Goal: Task Accomplishment & Management: Use online tool/utility

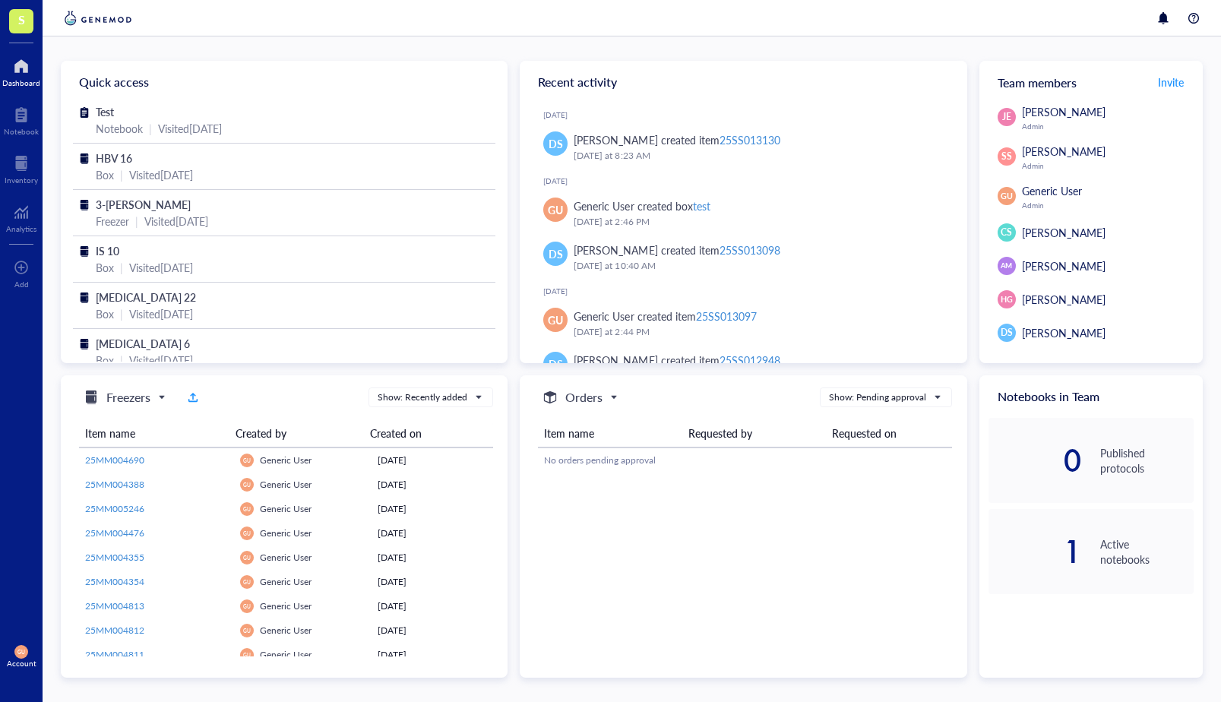
click at [15, 22] on span "S" at bounding box center [21, 21] width 24 height 24
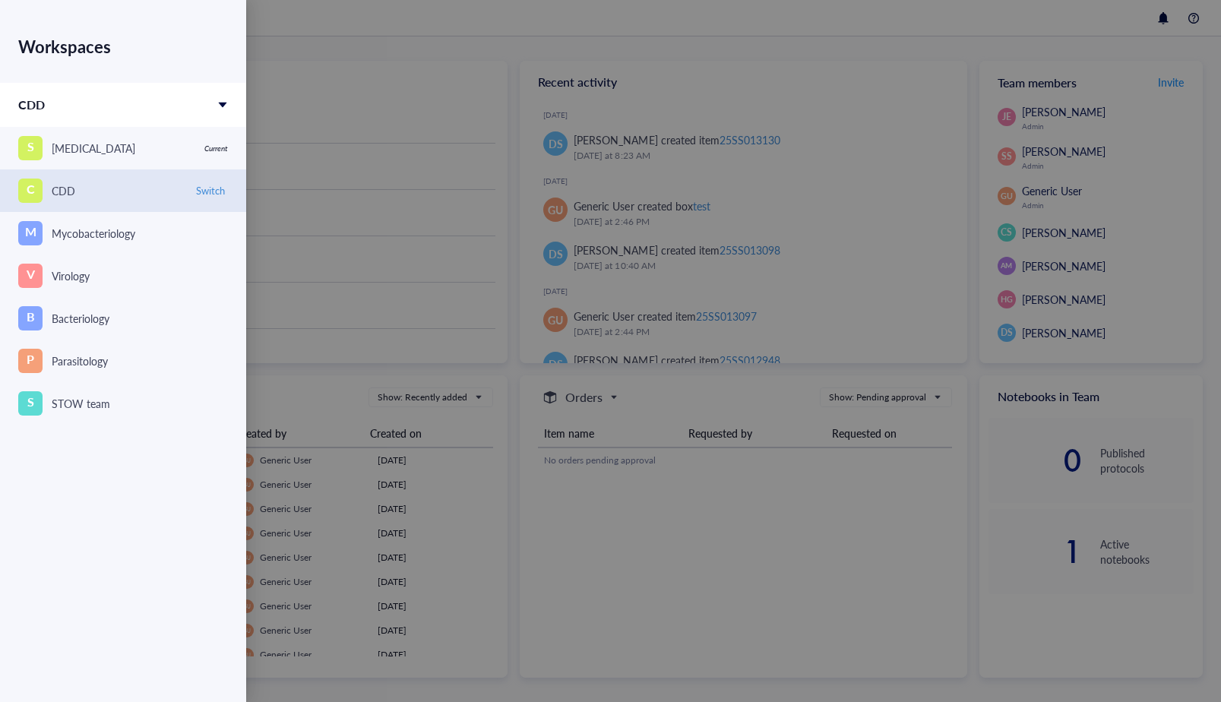
click at [87, 203] on link "C CDD Switch" at bounding box center [123, 190] width 246 height 43
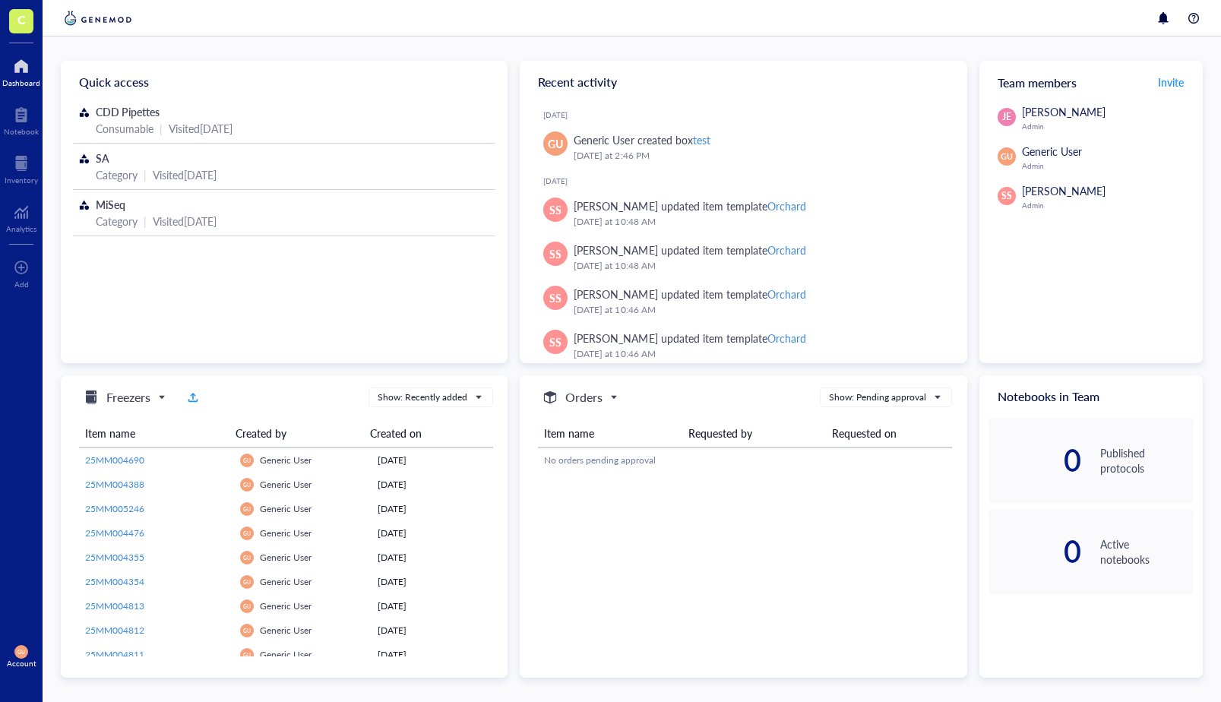
click at [25, 27] on span "C" at bounding box center [21, 19] width 8 height 19
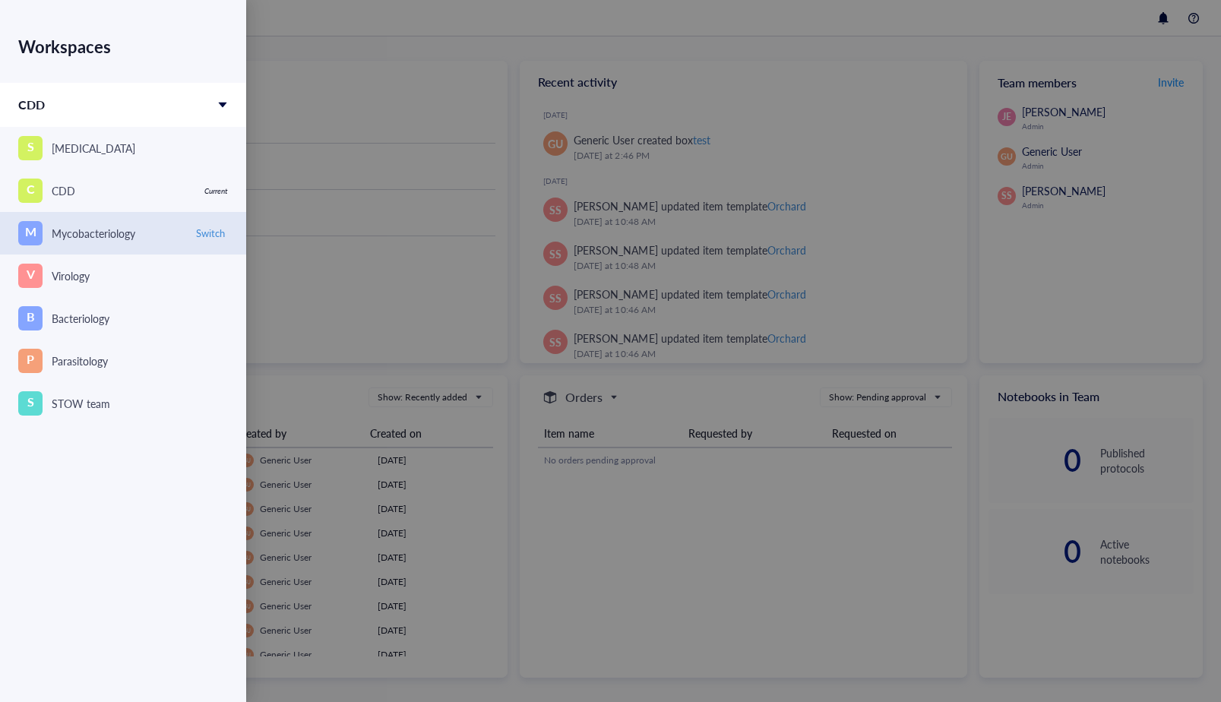
click at [49, 225] on div "M Mycobacteriology" at bounding box center [101, 233] width 166 height 24
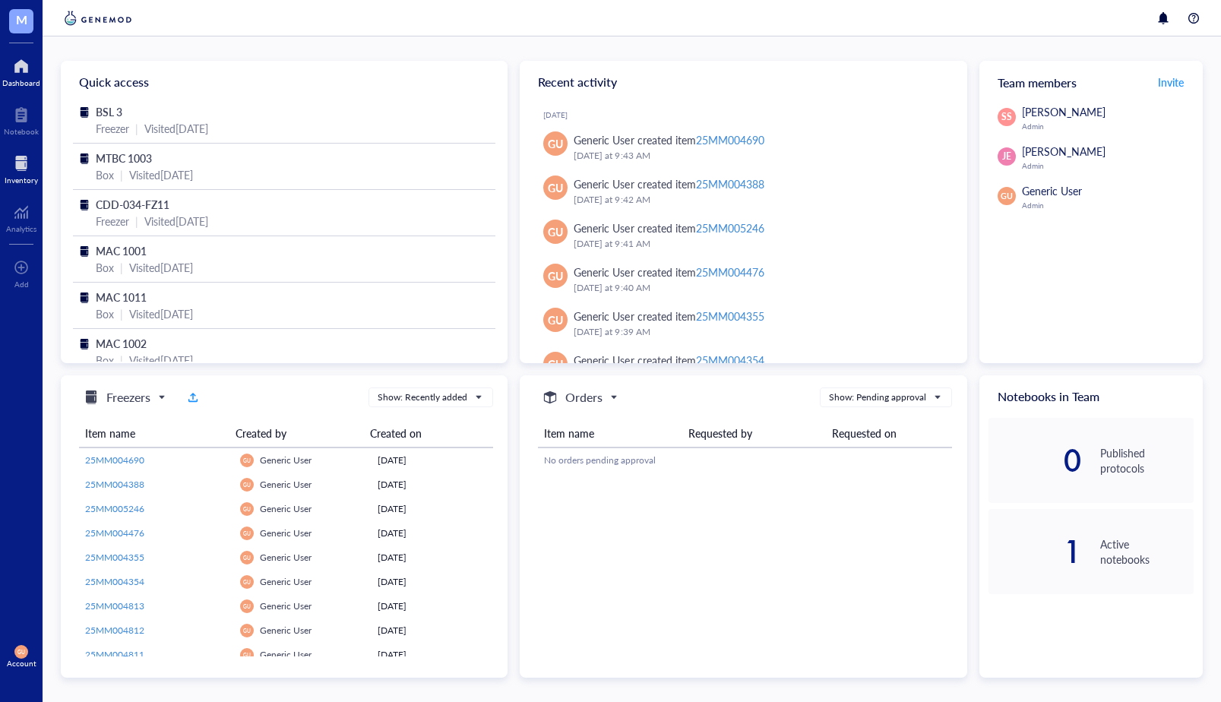
click at [16, 172] on div at bounding box center [21, 163] width 33 height 24
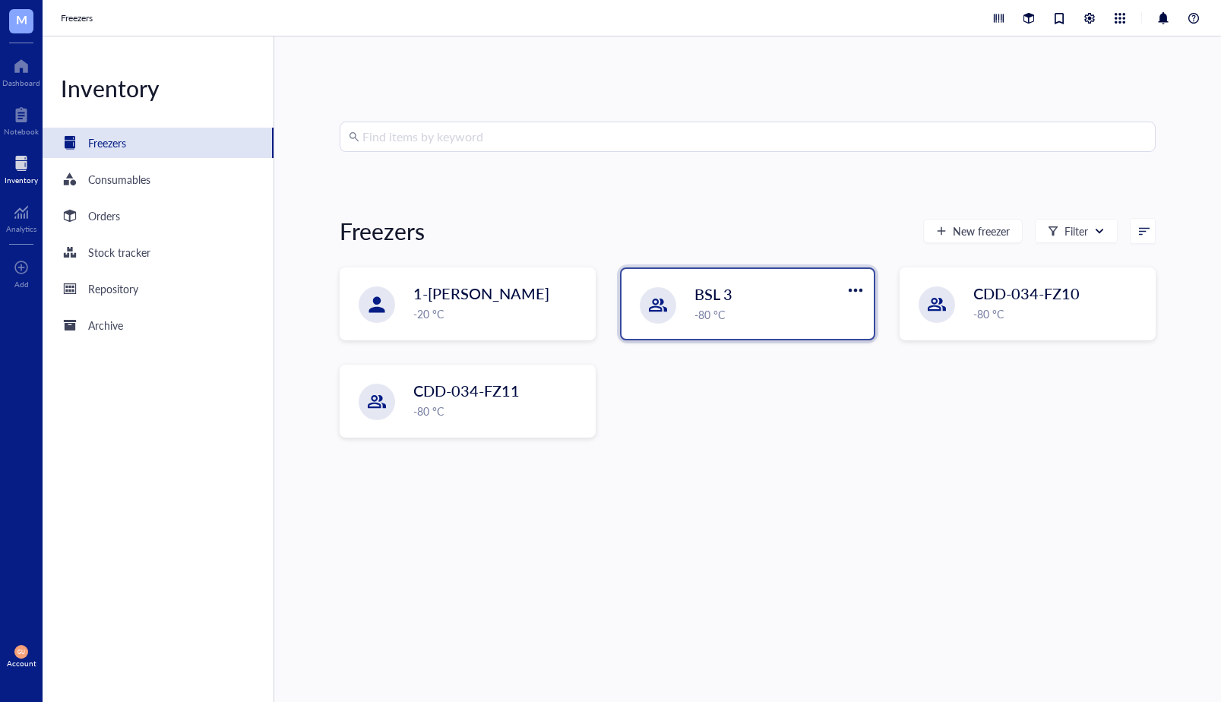
click at [710, 300] on span "BSL 3" at bounding box center [714, 293] width 38 height 21
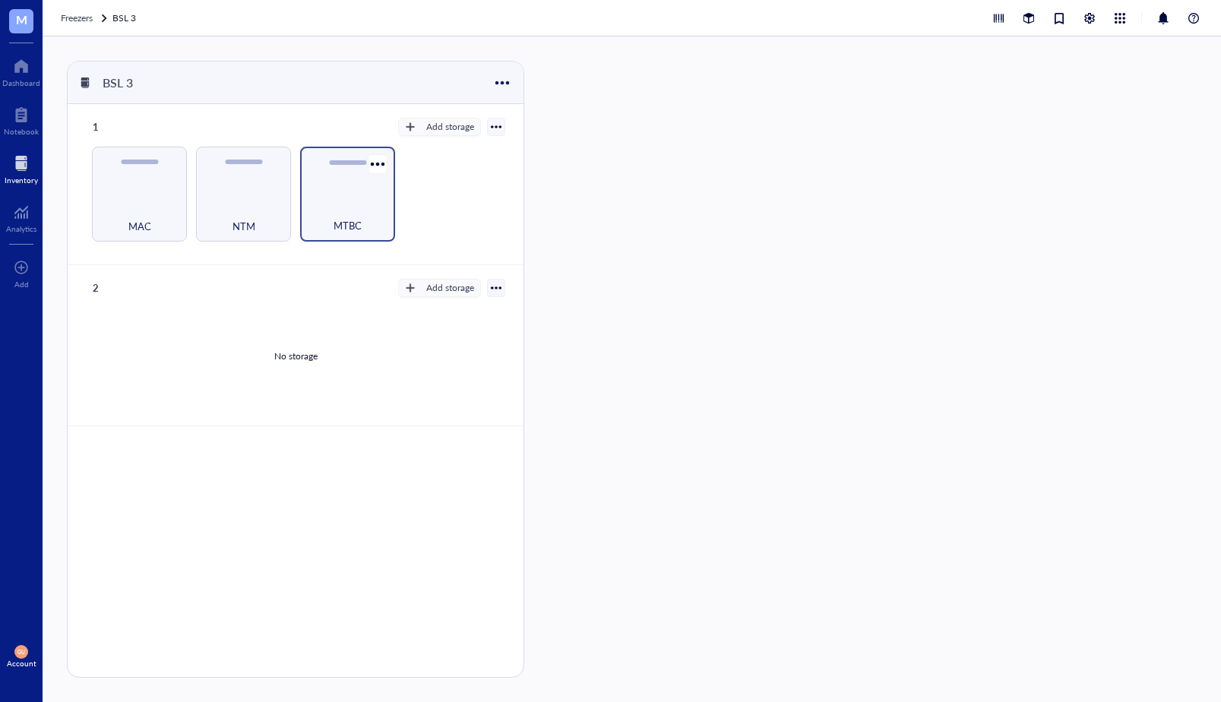
click at [346, 195] on div "MTBC" at bounding box center [347, 194] width 95 height 95
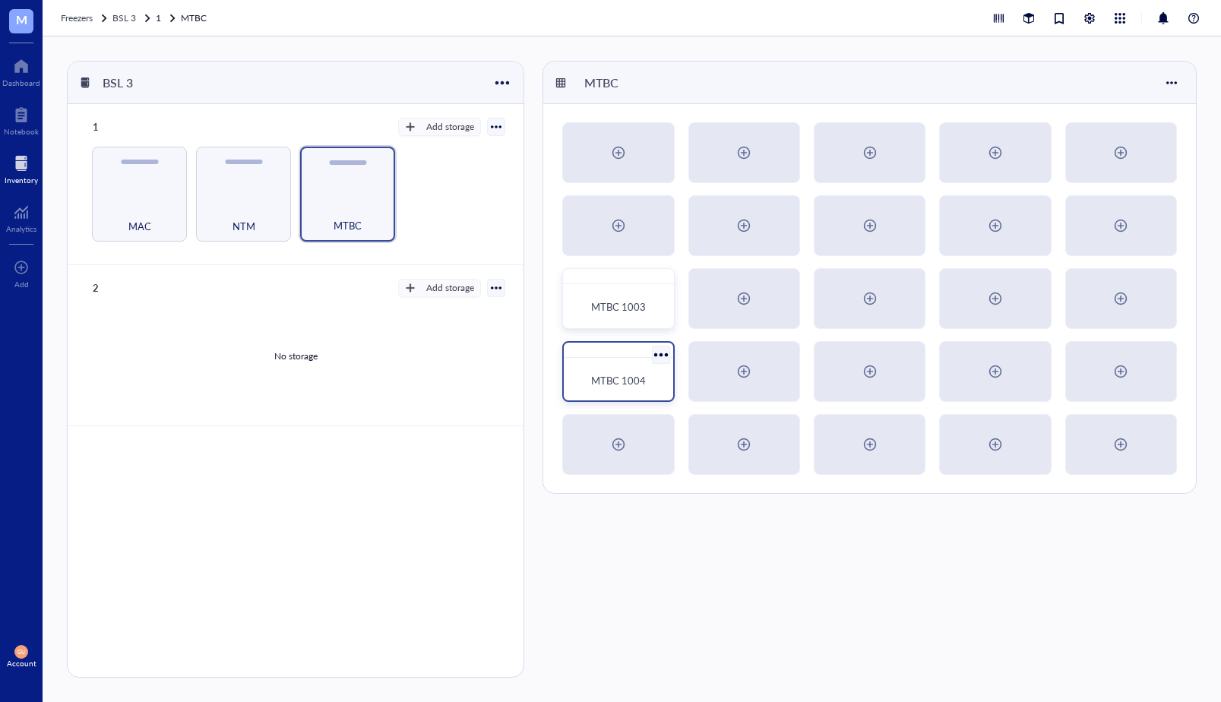
click at [597, 365] on div "MTBC 1004" at bounding box center [618, 380] width 97 height 33
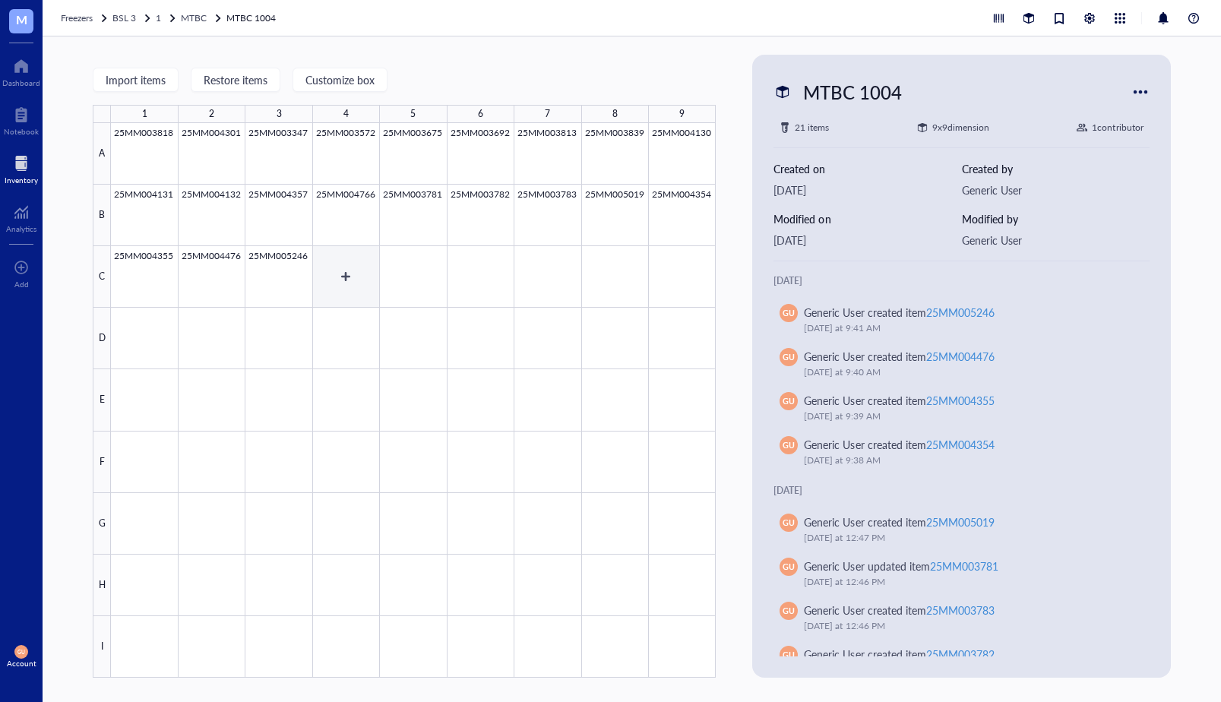
click at [353, 261] on div at bounding box center [413, 400] width 605 height 555
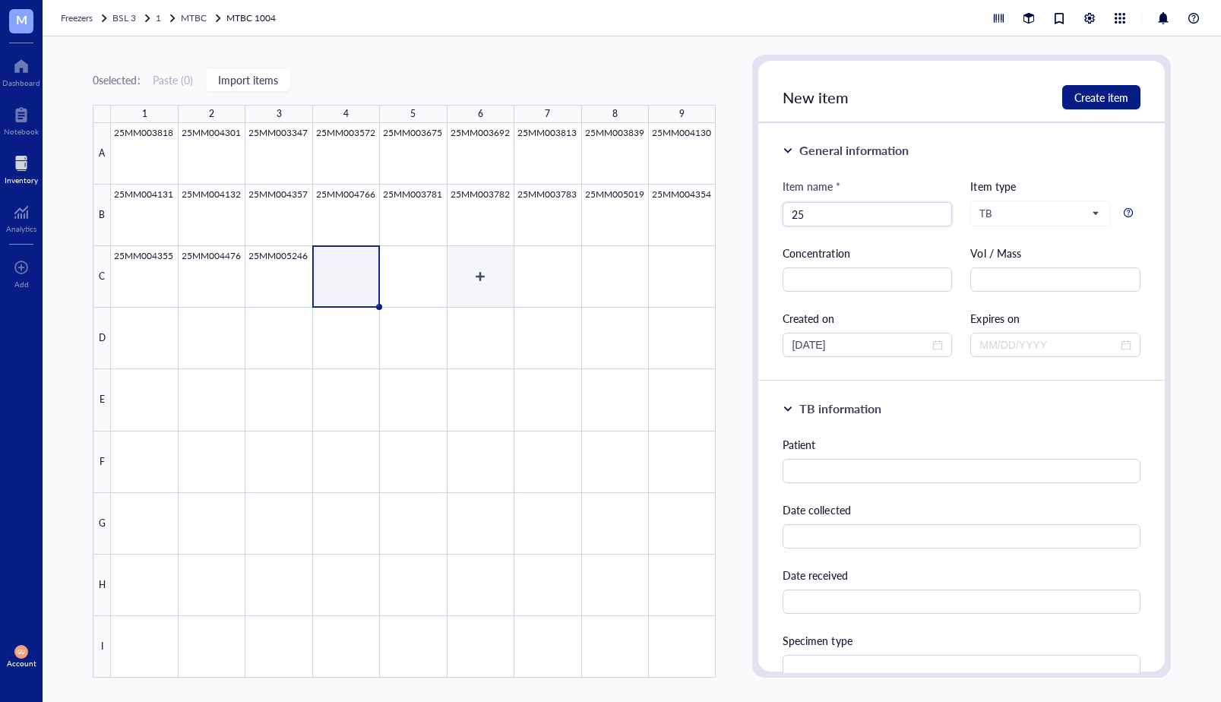
type input "2"
type input "25MM004582"
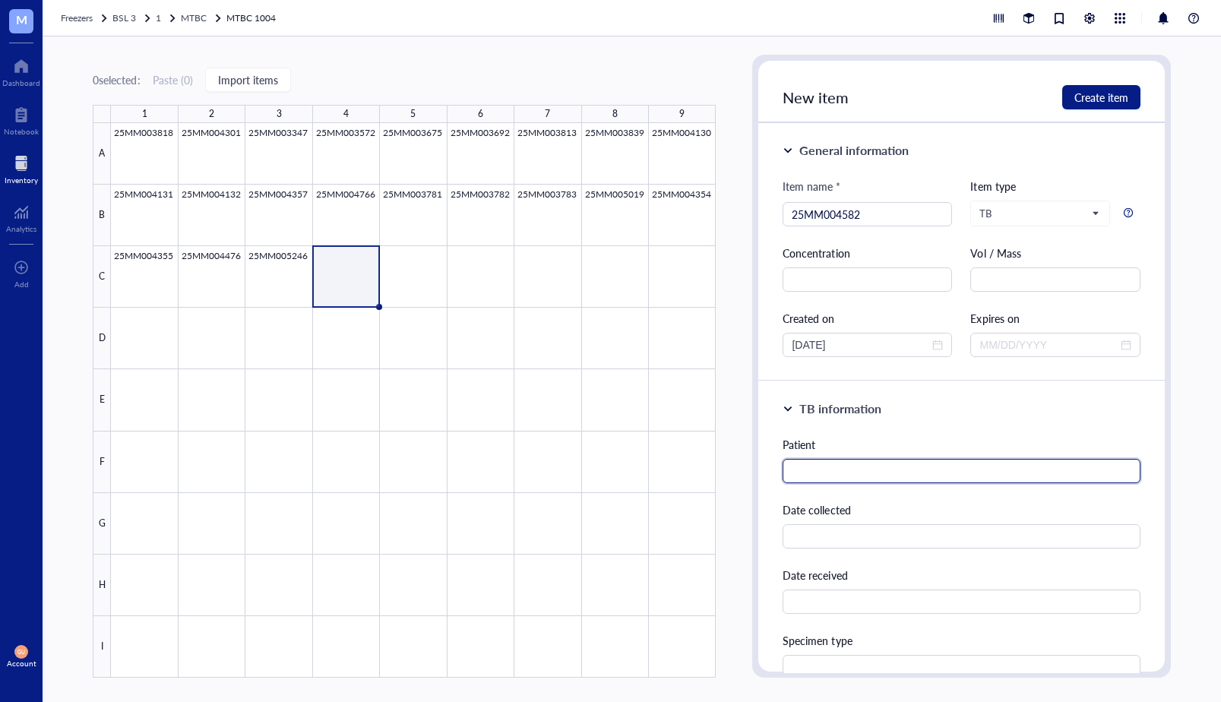
click at [833, 473] on input "text" at bounding box center [961, 471] width 357 height 24
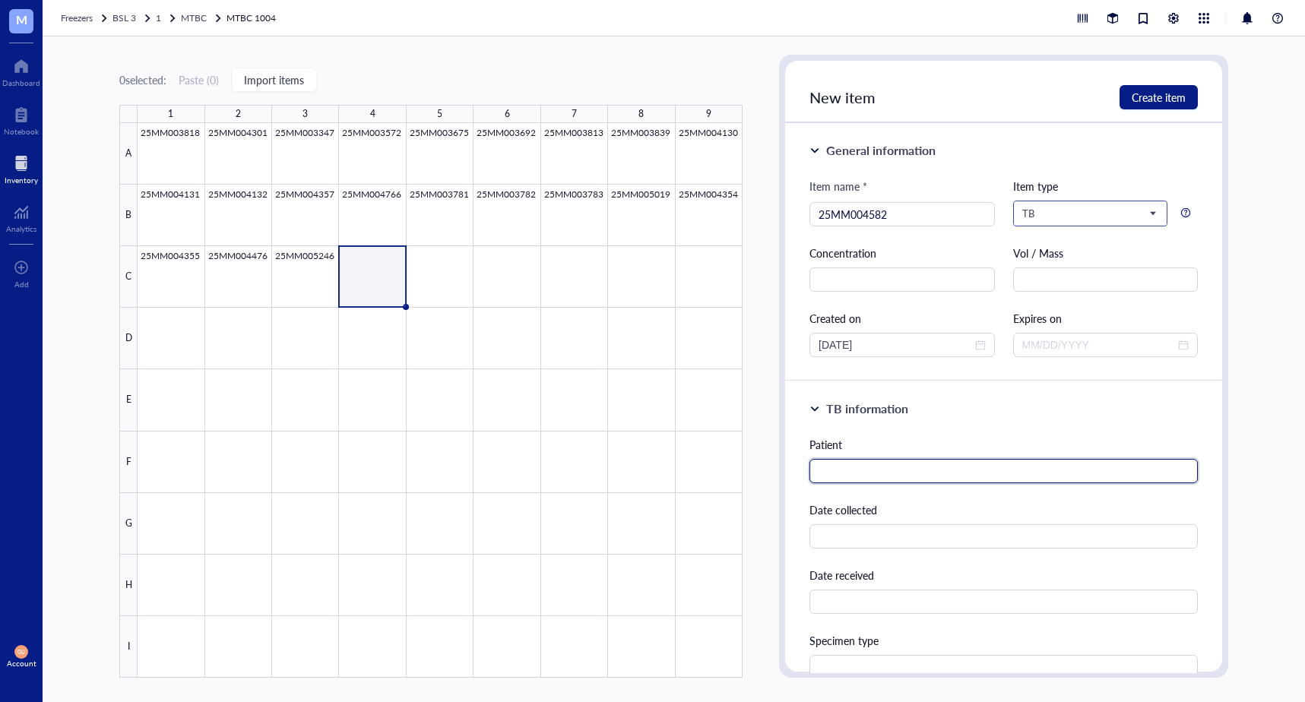
click at [1141, 207] on span "TB" at bounding box center [1088, 214] width 133 height 14
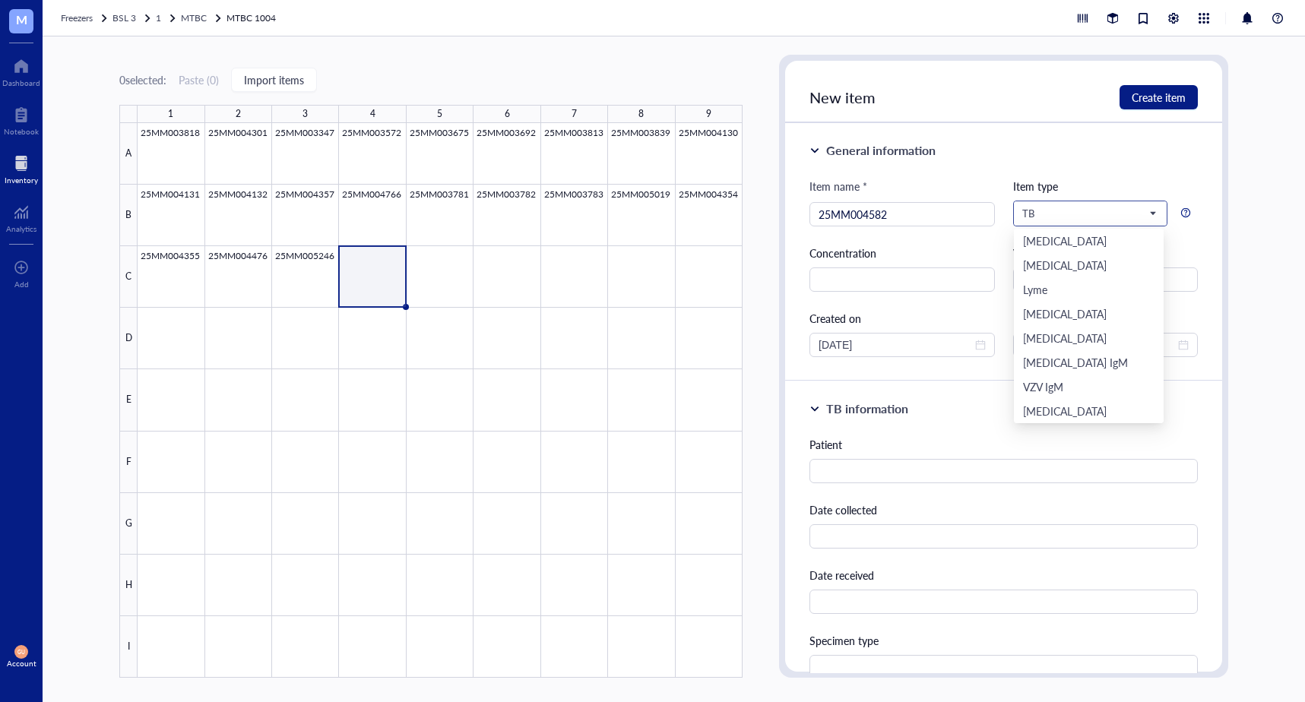
scroll to position [49, 0]
click at [1141, 207] on span "TB" at bounding box center [1088, 214] width 133 height 14
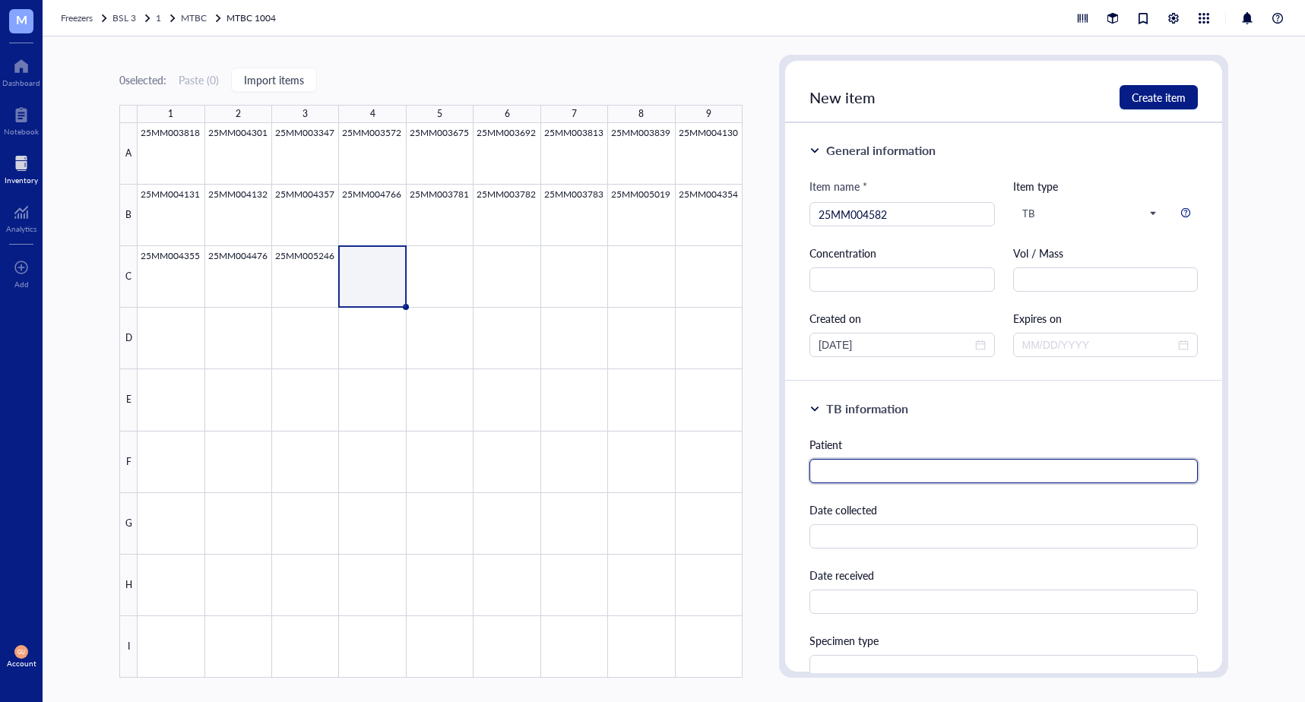
drag, startPoint x: 877, startPoint y: 473, endPoint x: 748, endPoint y: 533, distance: 141.8
click at [875, 472] on input "text" at bounding box center [1003, 471] width 388 height 24
drag, startPoint x: 840, startPoint y: 473, endPoint x: 830, endPoint y: 470, distance: 10.3
click at [830, 471] on input "text" at bounding box center [1003, 471] width 388 height 24
paste input "Velasquez, Edgar"
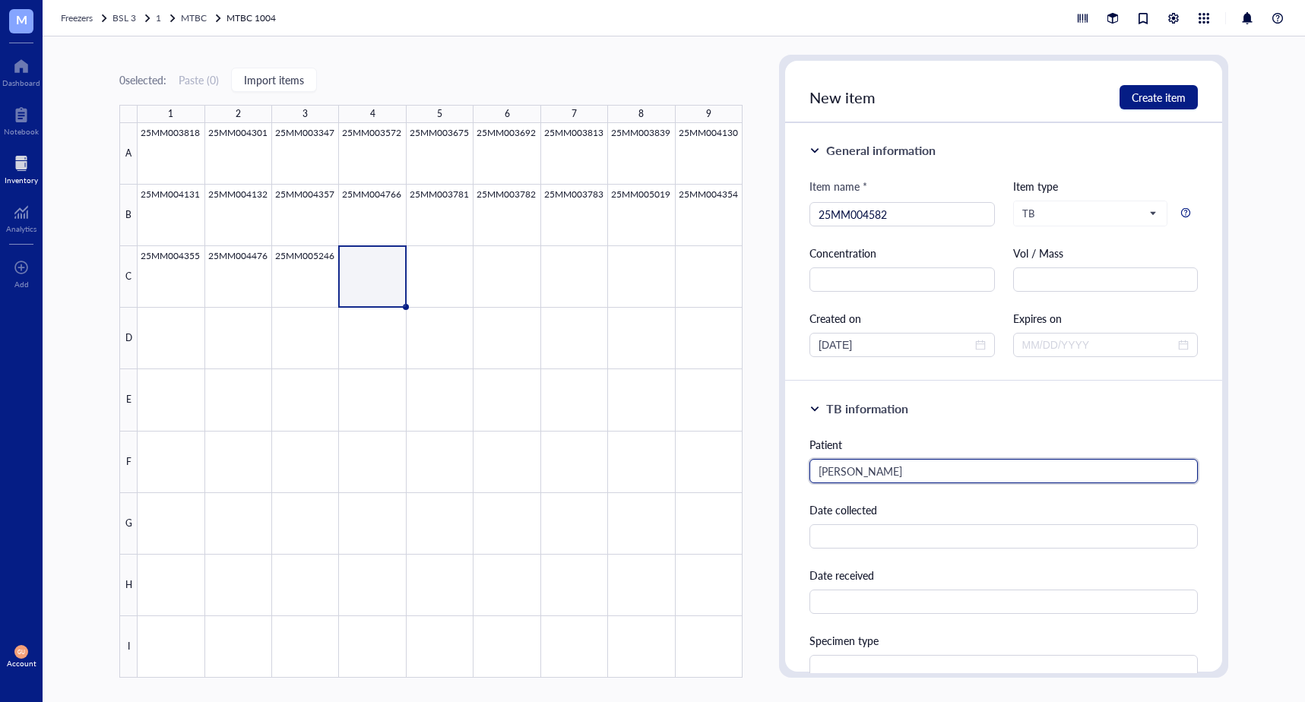
type input "Velasquez, Edgar"
click at [1220, 388] on div "0 selected: Paste ( 0 ) Import items 1 2 3 4 5 6 7 8 9 A B C D E F G H I 25MM00…" at bounding box center [674, 369] width 1262 height 666
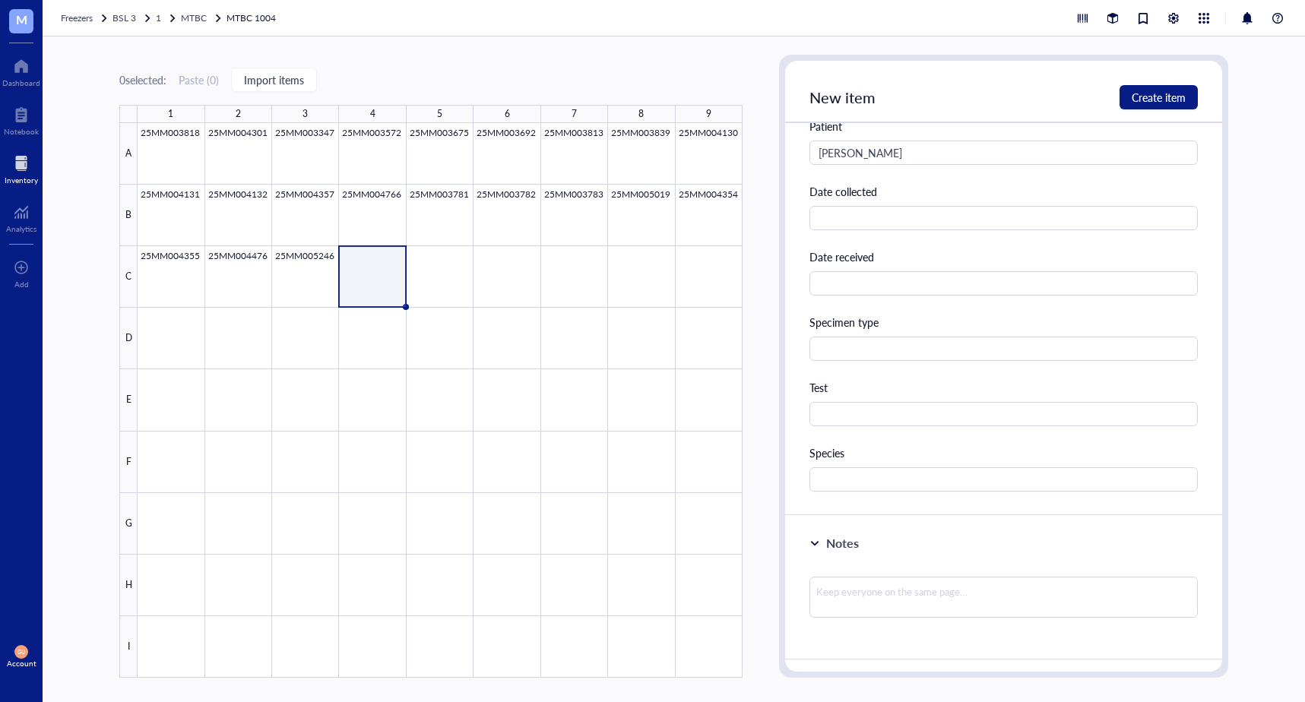
scroll to position [319, 0]
drag, startPoint x: 936, startPoint y: 478, endPoint x: 929, endPoint y: 477, distance: 7.6
click at [929, 478] on input "text" at bounding box center [1003, 479] width 388 height 24
click at [312, 290] on div at bounding box center [440, 400] width 605 height 555
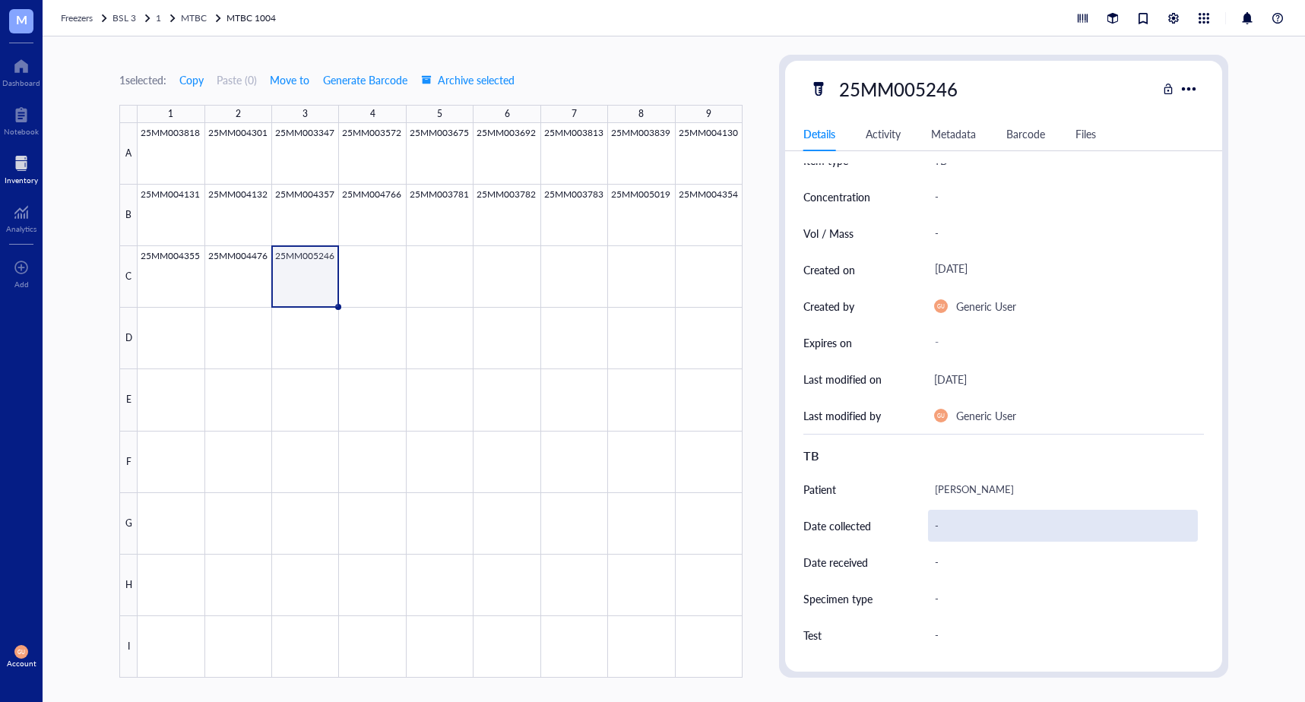
scroll to position [152, 0]
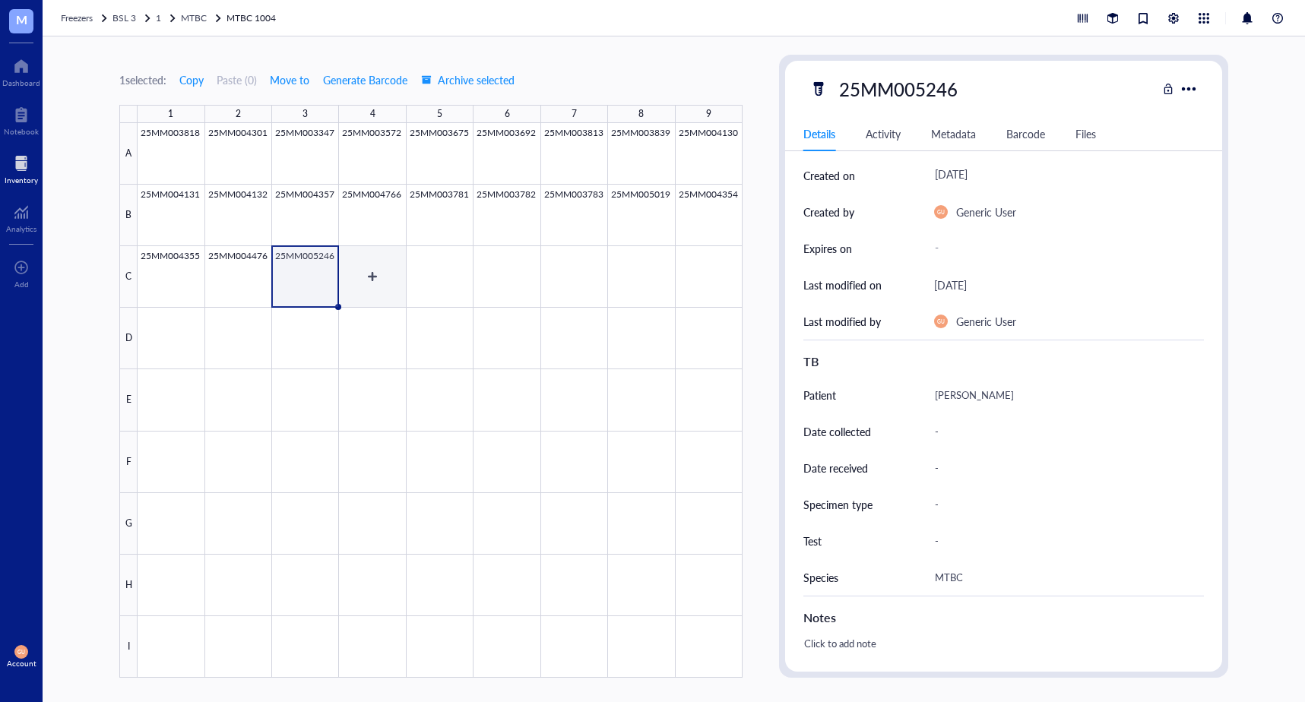
click at [345, 275] on div at bounding box center [440, 400] width 605 height 555
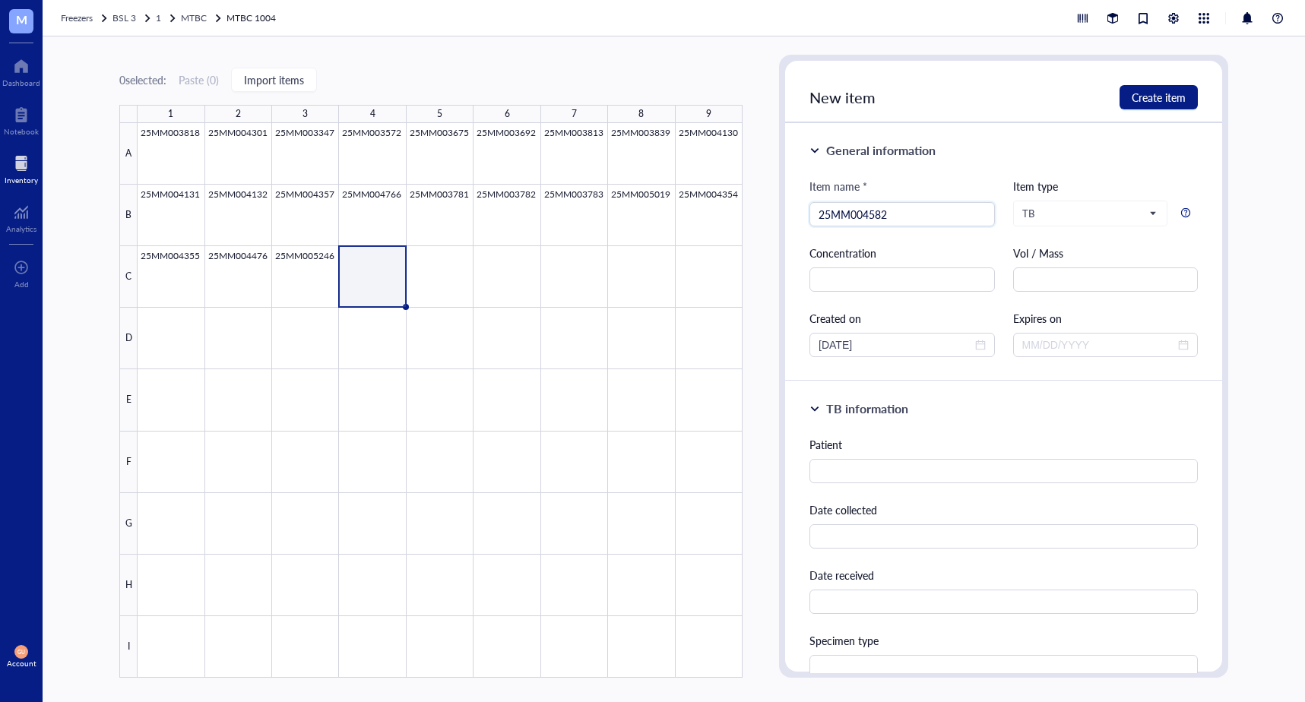
type input "25MM004582"
click at [892, 467] on input "text" at bounding box center [1003, 471] width 388 height 24
paste input "Velasquez, Edgar"
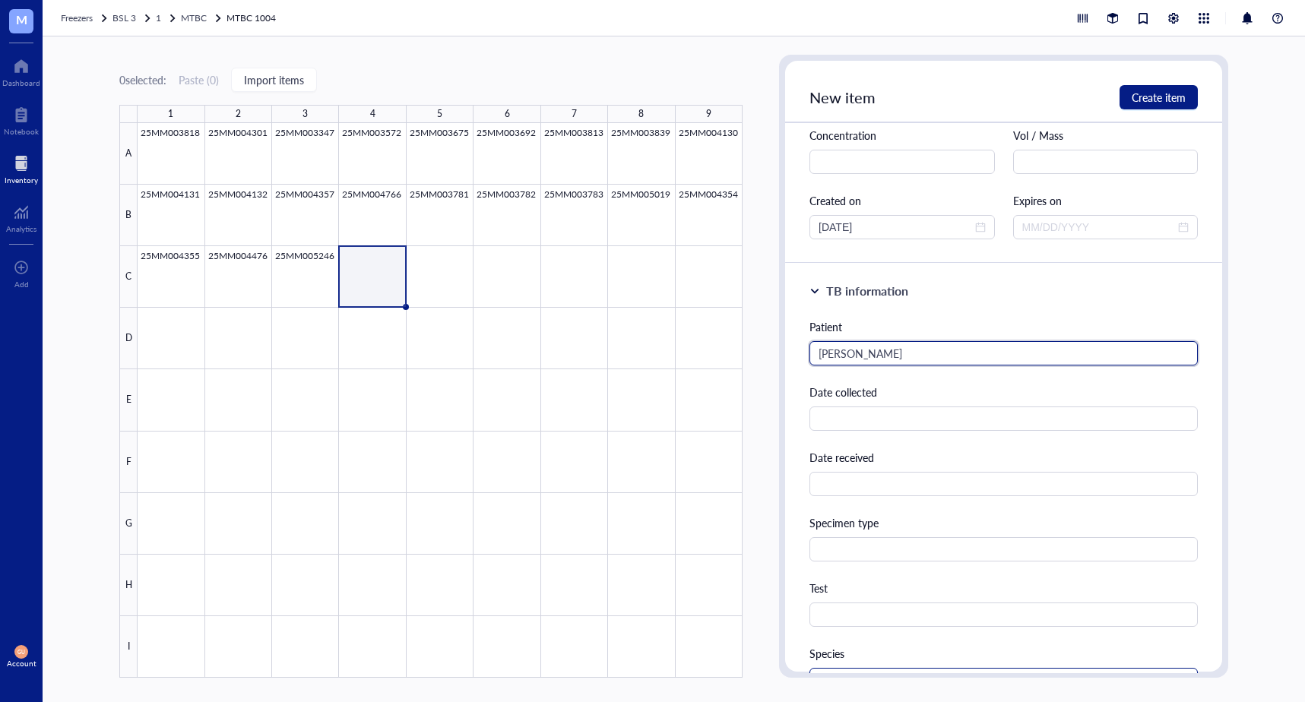
scroll to position [152, 0]
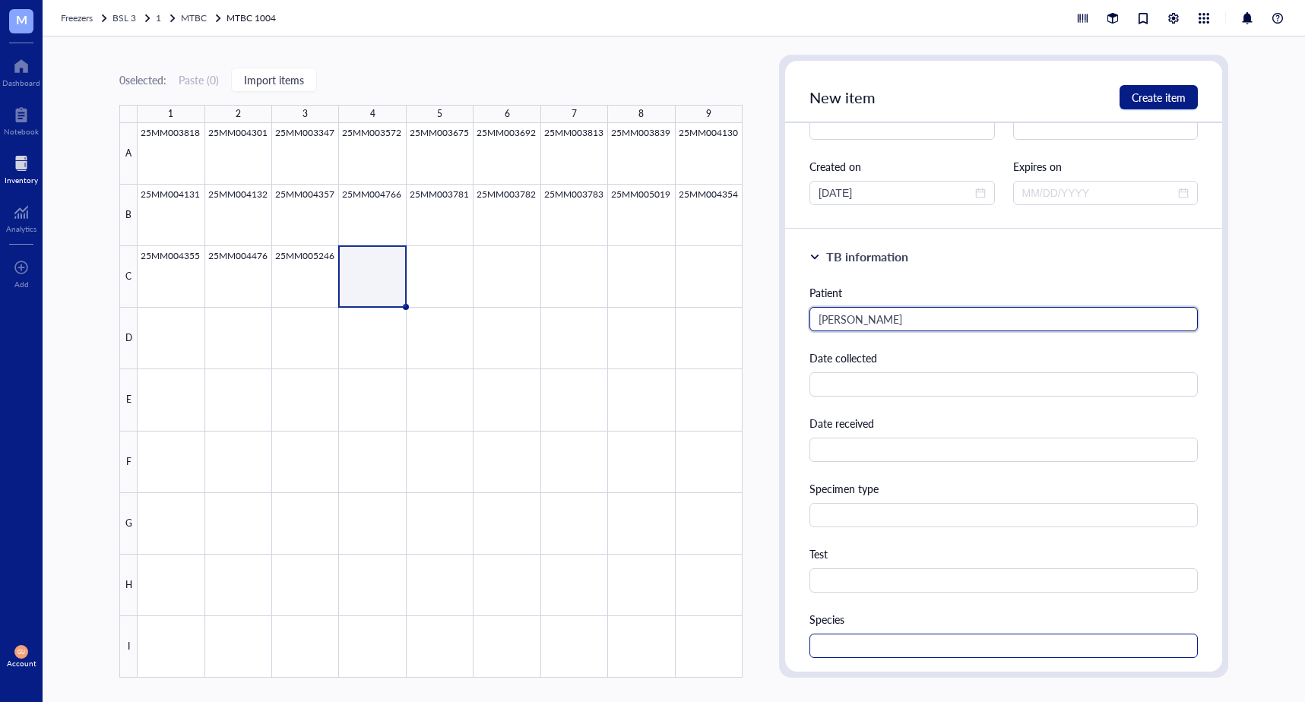
type input "Velasquez, Edgar"
click at [900, 649] on input "text" at bounding box center [1003, 646] width 388 height 24
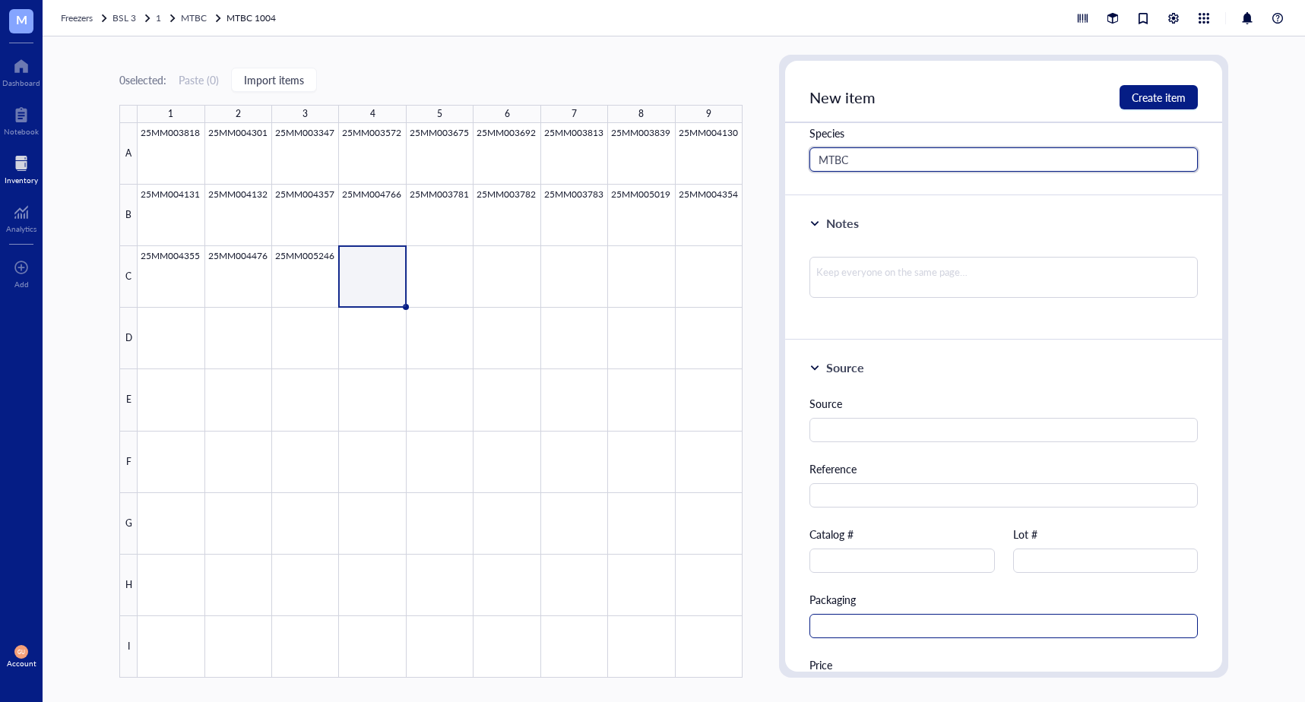
scroll to position [684, 0]
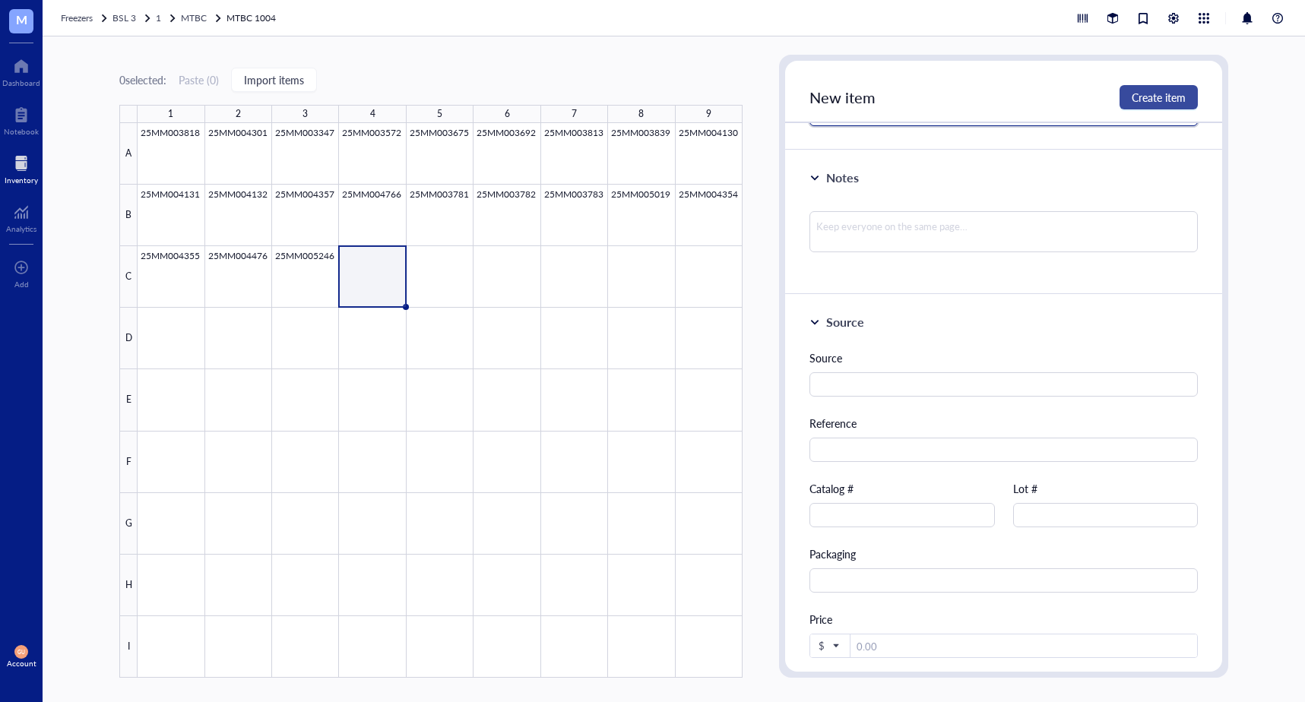
type input "MTBC"
click at [1158, 98] on span "Create item" at bounding box center [1158, 97] width 54 height 12
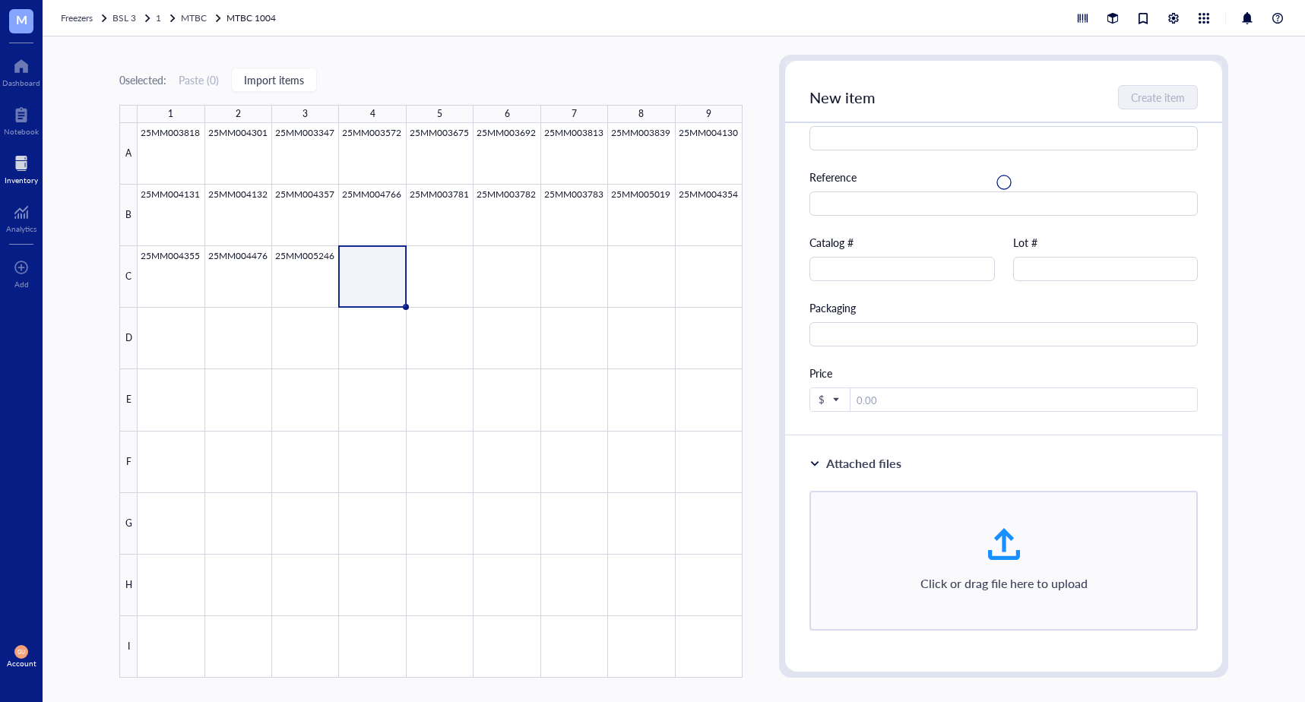
scroll to position [231, 0]
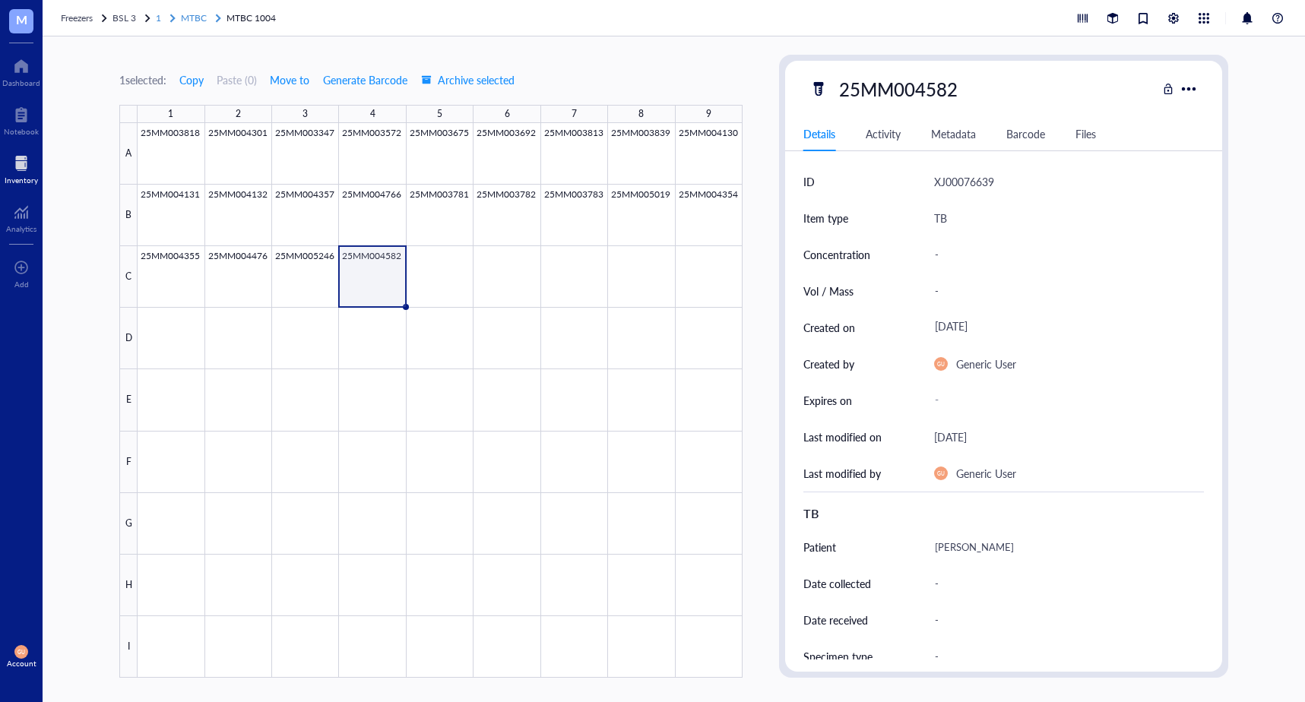
click at [182, 21] on span "MTBC" at bounding box center [194, 17] width 26 height 13
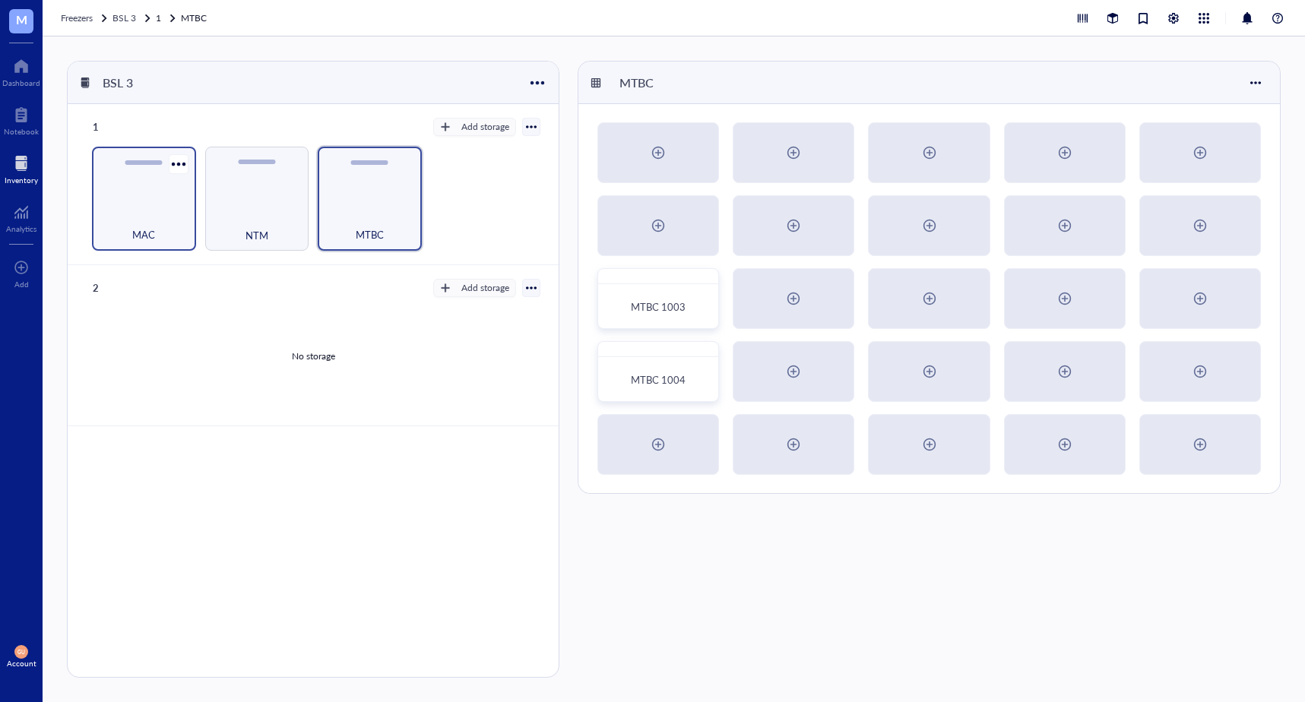
click at [147, 201] on div "MAC" at bounding box center [144, 199] width 104 height 104
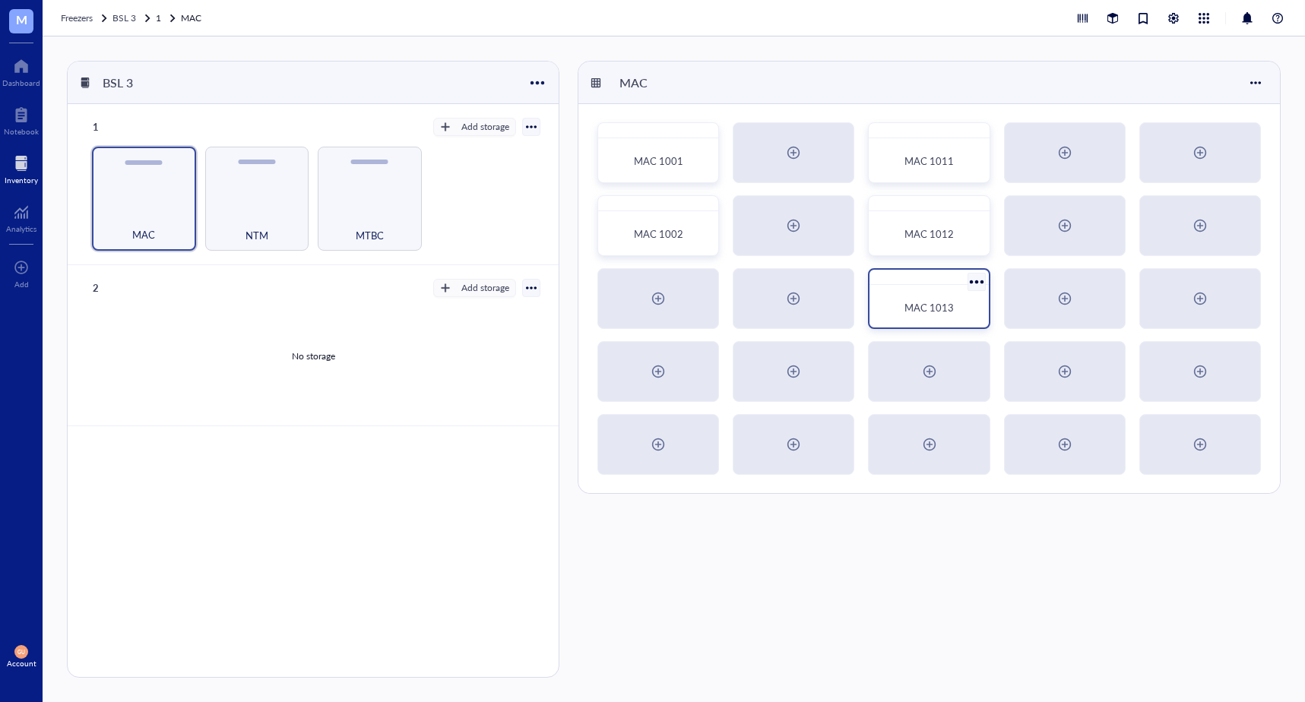
click at [942, 296] on div "MAC 1013" at bounding box center [928, 307] width 106 height 33
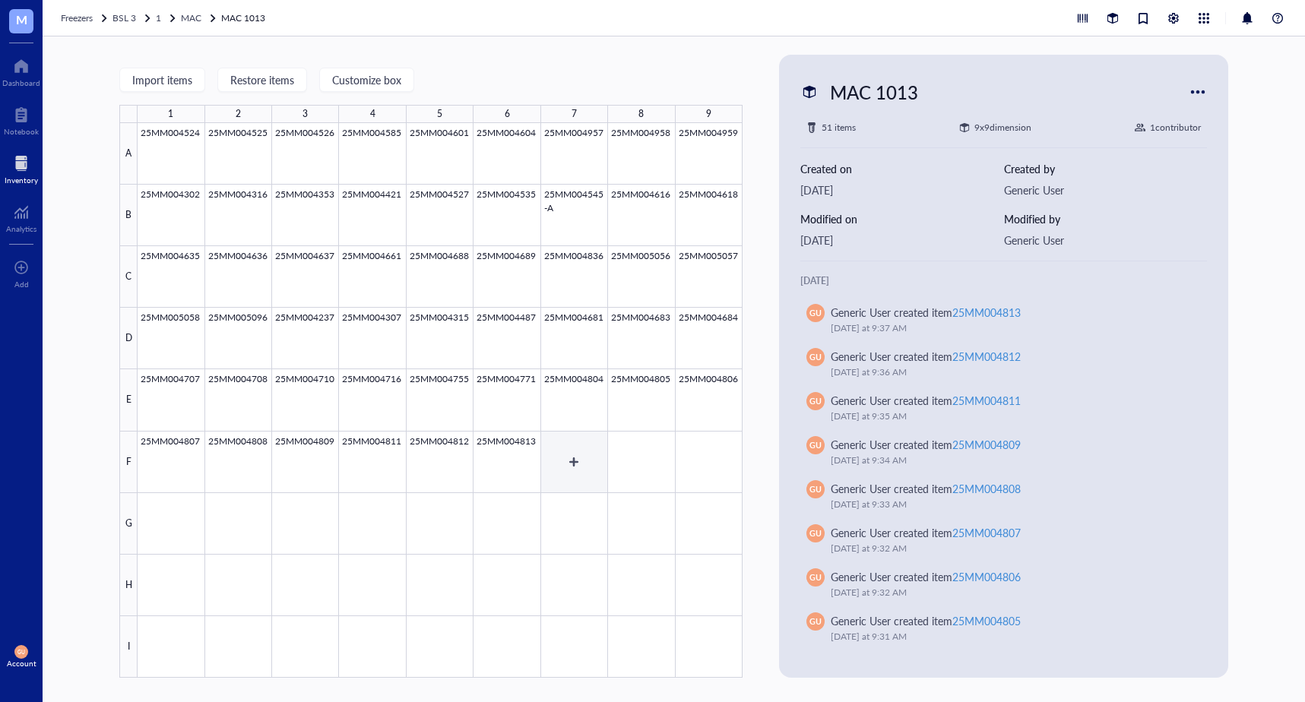
click at [555, 460] on div at bounding box center [440, 400] width 605 height 555
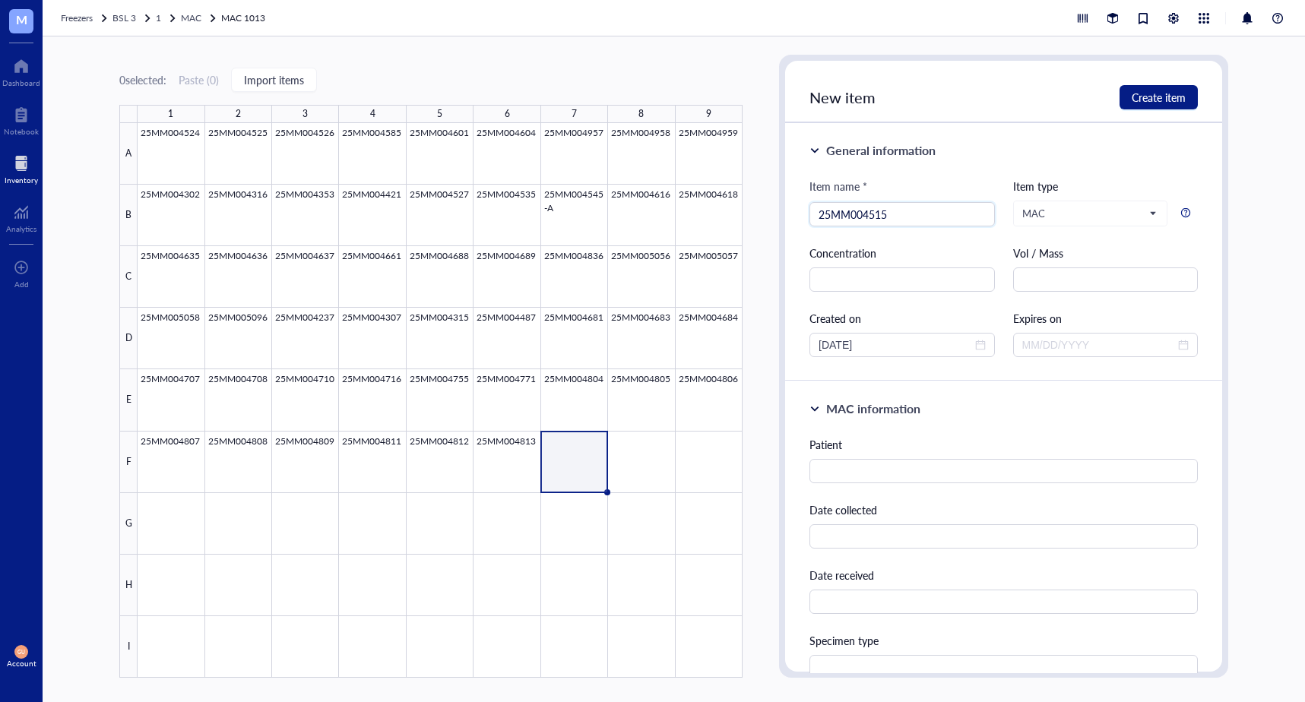
type input "25MM004515"
click at [822, 470] on input "text" at bounding box center [1003, 471] width 388 height 24
paste input "Bonano, Jose L"
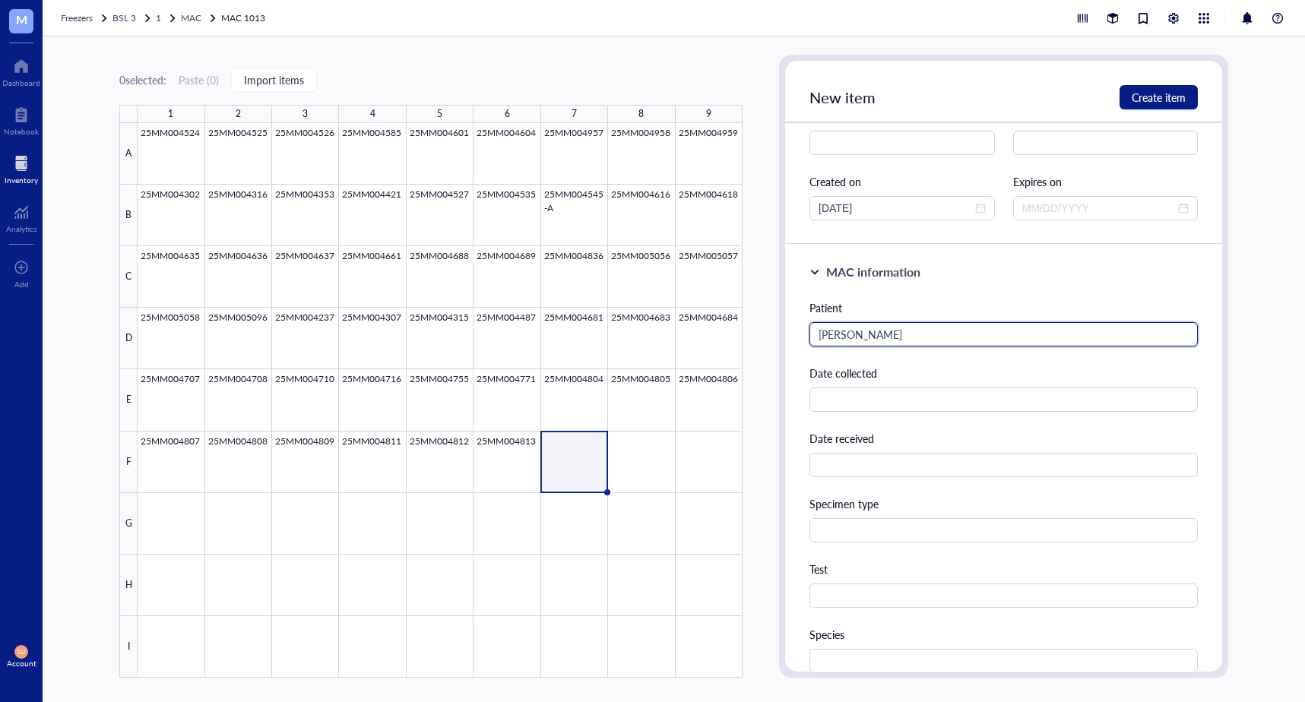
scroll to position [152, 0]
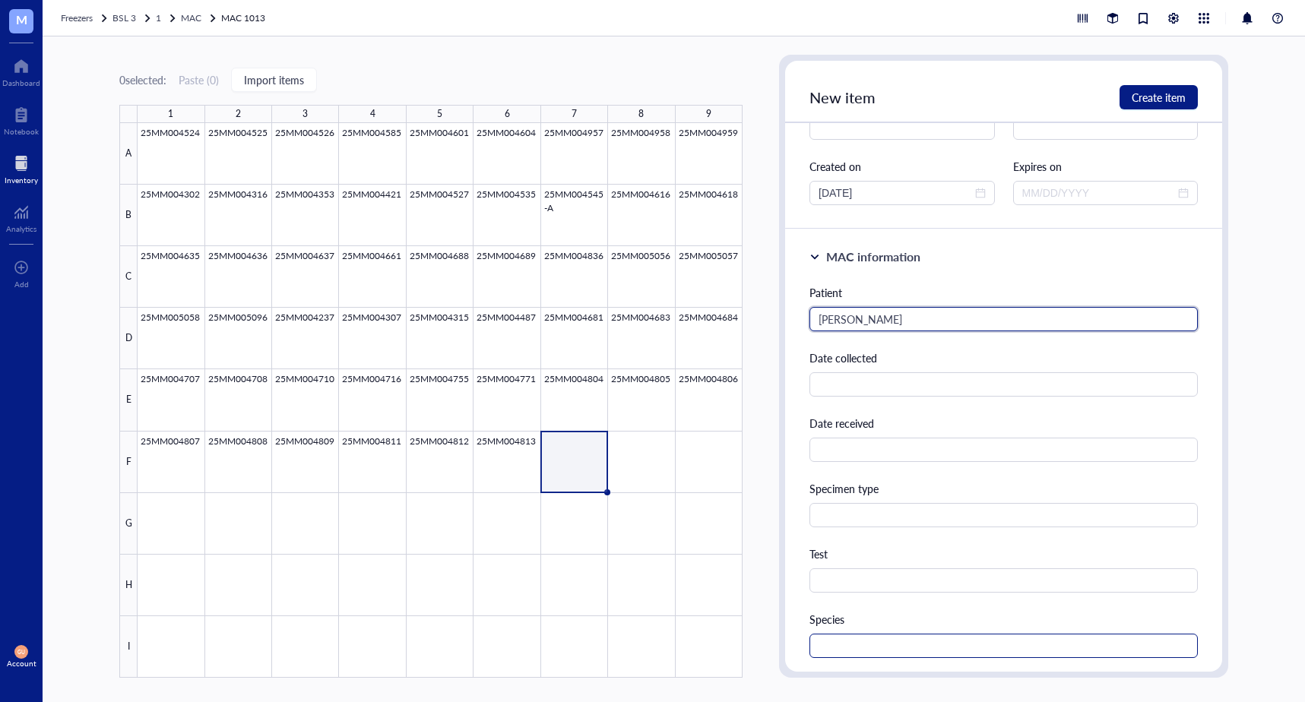
type input "Bonano, Jose L"
click at [846, 650] on input "text" at bounding box center [1003, 646] width 388 height 24
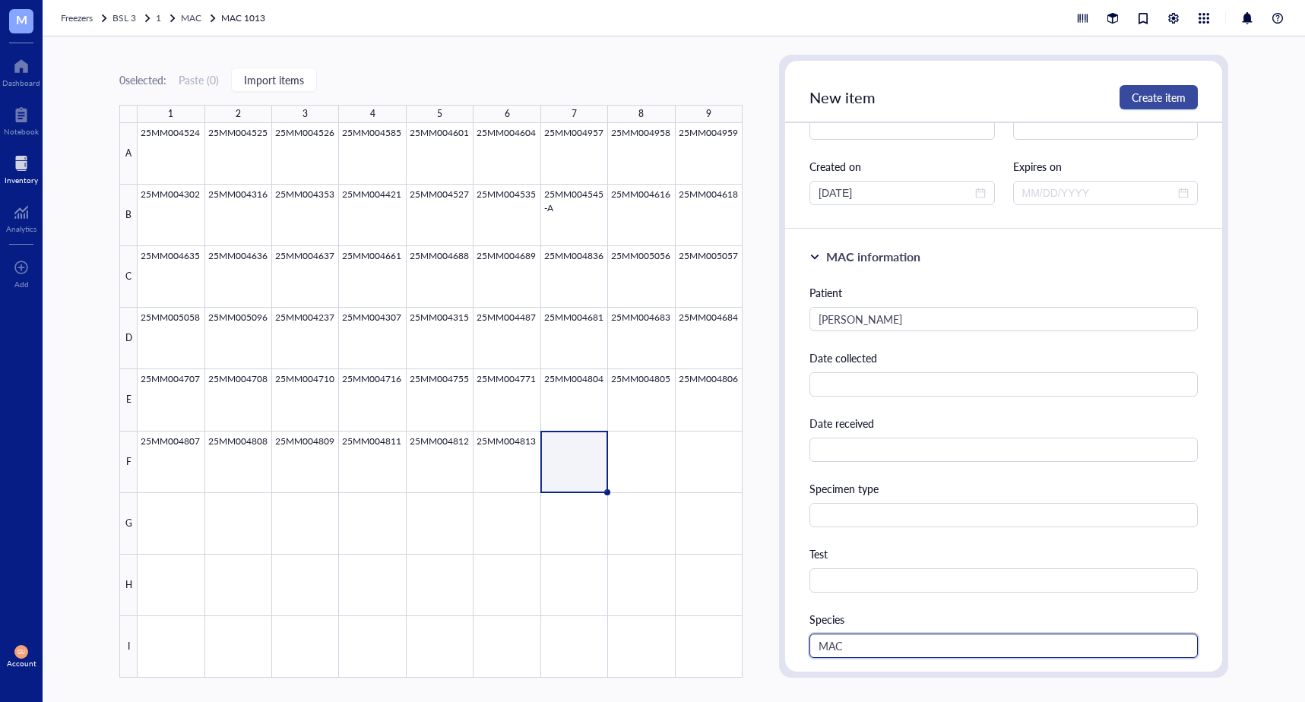
type input "MAC"
click at [1146, 97] on span "Create item" at bounding box center [1158, 97] width 54 height 12
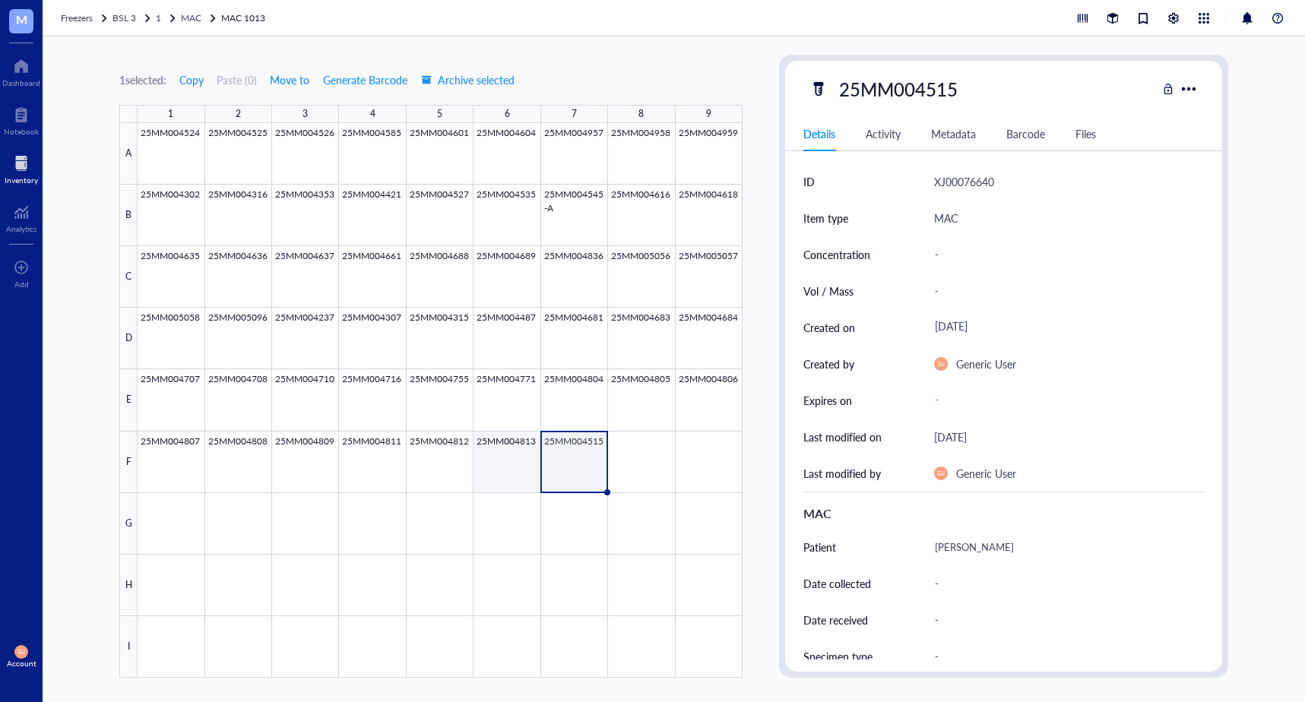
click at [516, 476] on div at bounding box center [440, 400] width 605 height 555
click at [584, 470] on div at bounding box center [440, 400] width 605 height 555
click at [634, 473] on div at bounding box center [440, 400] width 605 height 555
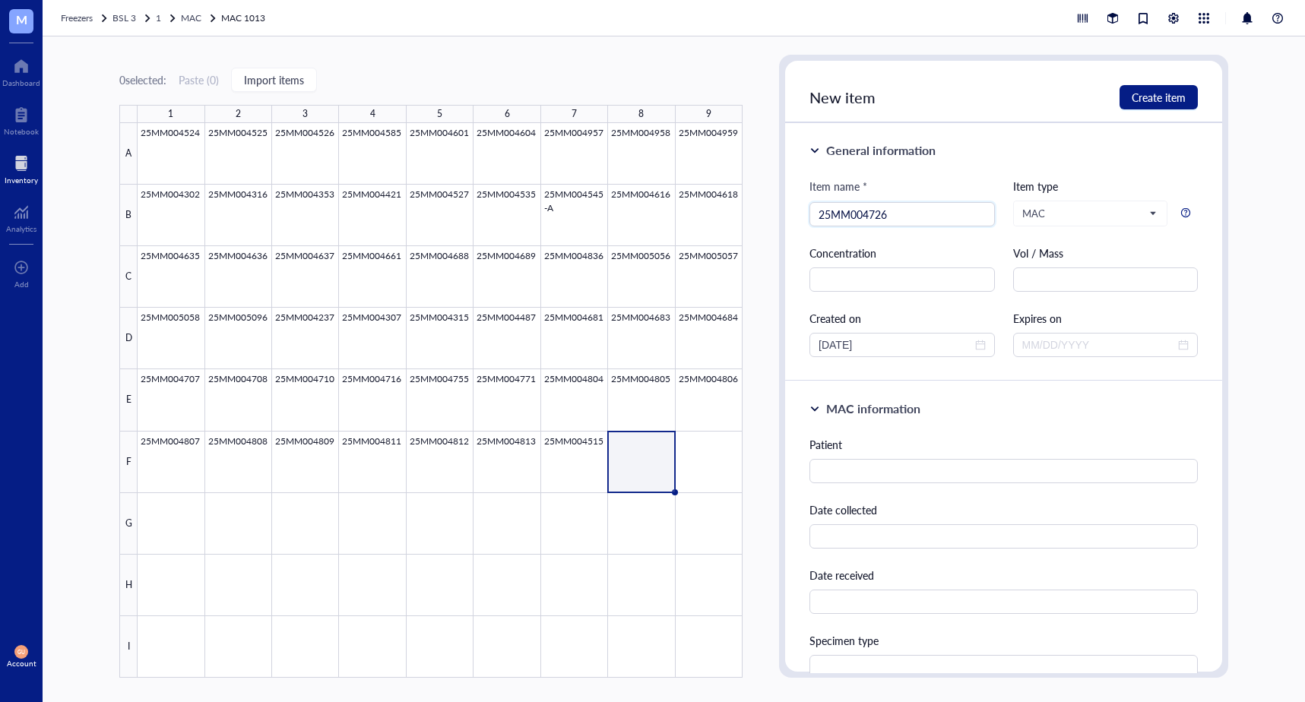
type input "25MM004726"
drag, startPoint x: 1049, startPoint y: 399, endPoint x: 1008, endPoint y: 396, distance: 40.4
click at [1045, 397] on div "MAC information Patient Date collected Date received Specimen type Test Species" at bounding box center [1003, 607] width 437 height 453
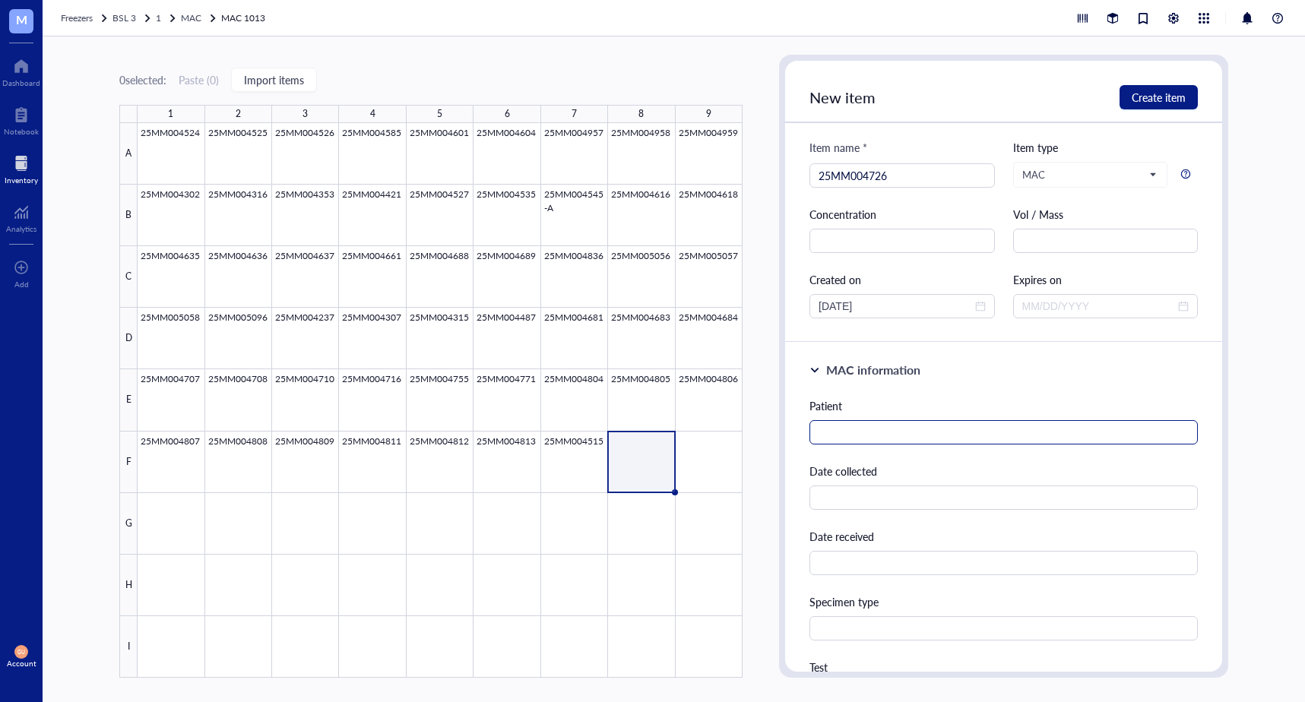
scroll to position [76, 0]
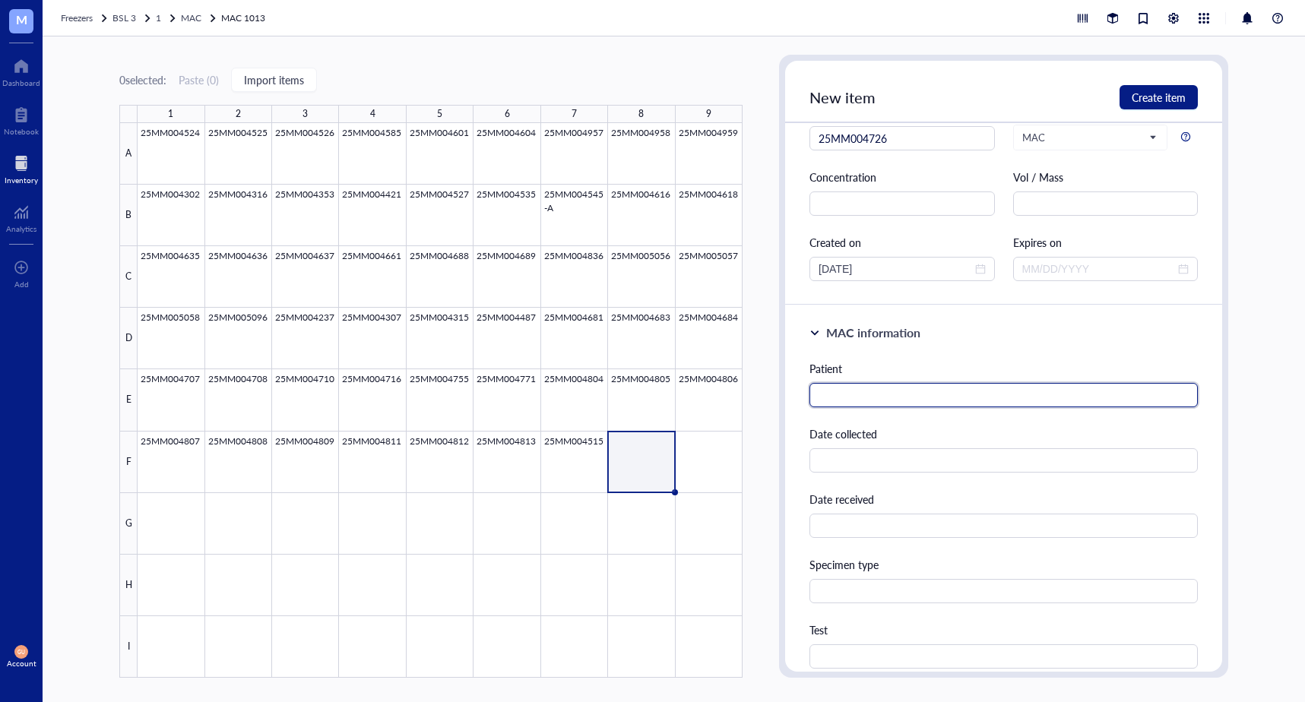
click at [854, 397] on input "text" at bounding box center [1003, 395] width 388 height 24
paste input "Evans, Charles M"
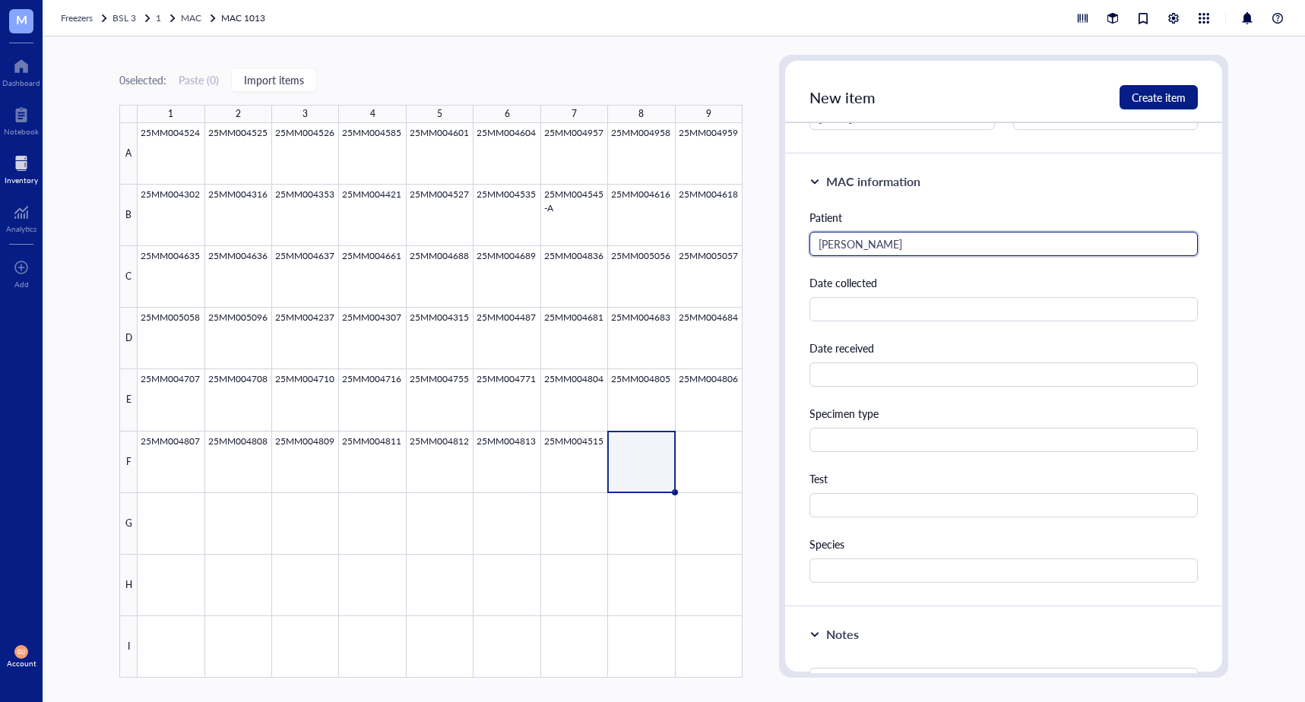
scroll to position [228, 0]
type input "Evans, Charles M"
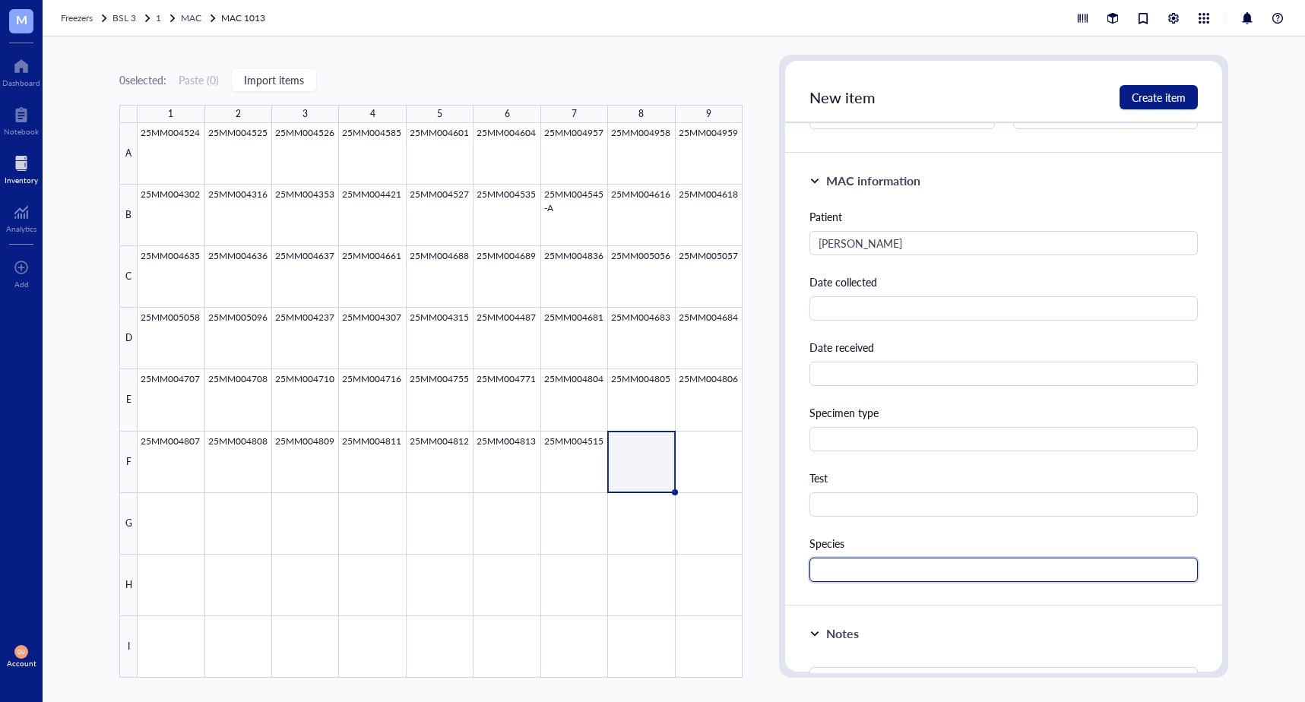
drag, startPoint x: 902, startPoint y: 569, endPoint x: 892, endPoint y: 562, distance: 12.5
click at [902, 570] on input "text" at bounding box center [1003, 570] width 388 height 24
type input "MAC"
click at [1153, 100] on span "Create item" at bounding box center [1158, 97] width 54 height 12
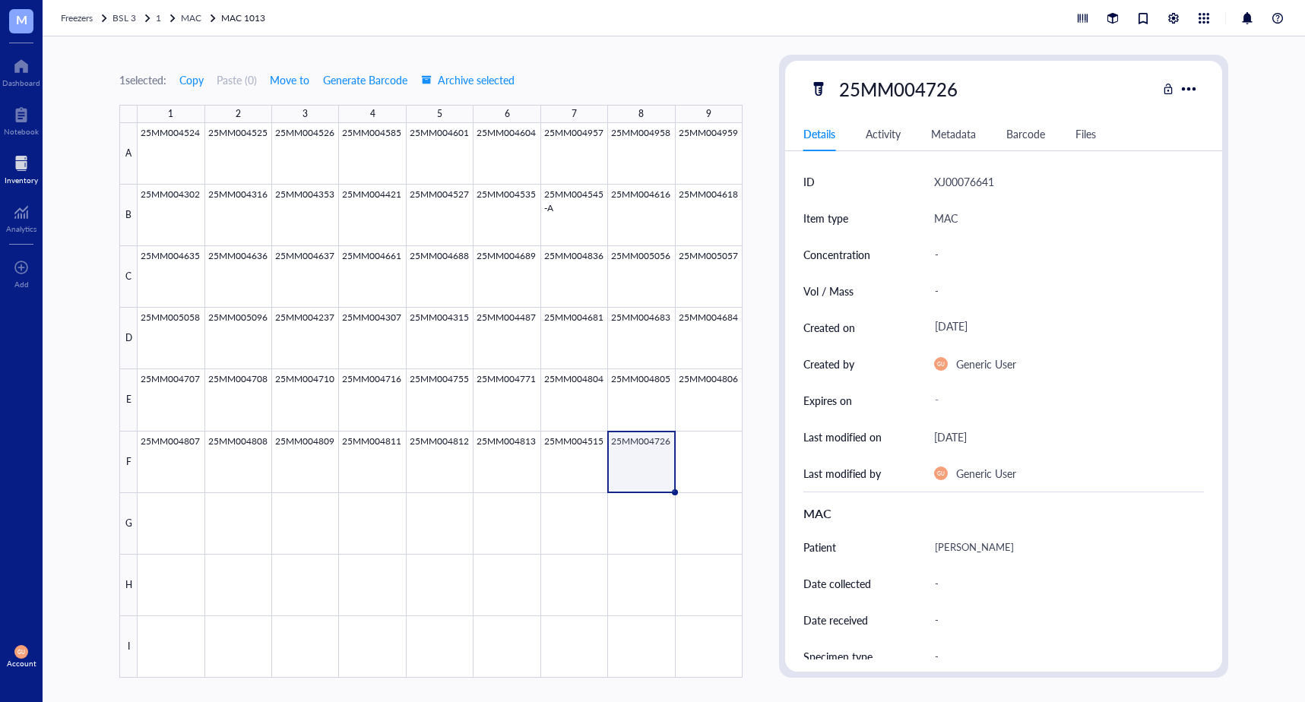
click at [29, 655] on div "GU Account" at bounding box center [21, 656] width 43 height 43
drag, startPoint x: 75, startPoint y: 681, endPoint x: 52, endPoint y: 605, distance: 79.3
click at [78, 679] on link "Logout" at bounding box center [101, 682] width 87 height 27
